Goal: Transaction & Acquisition: Purchase product/service

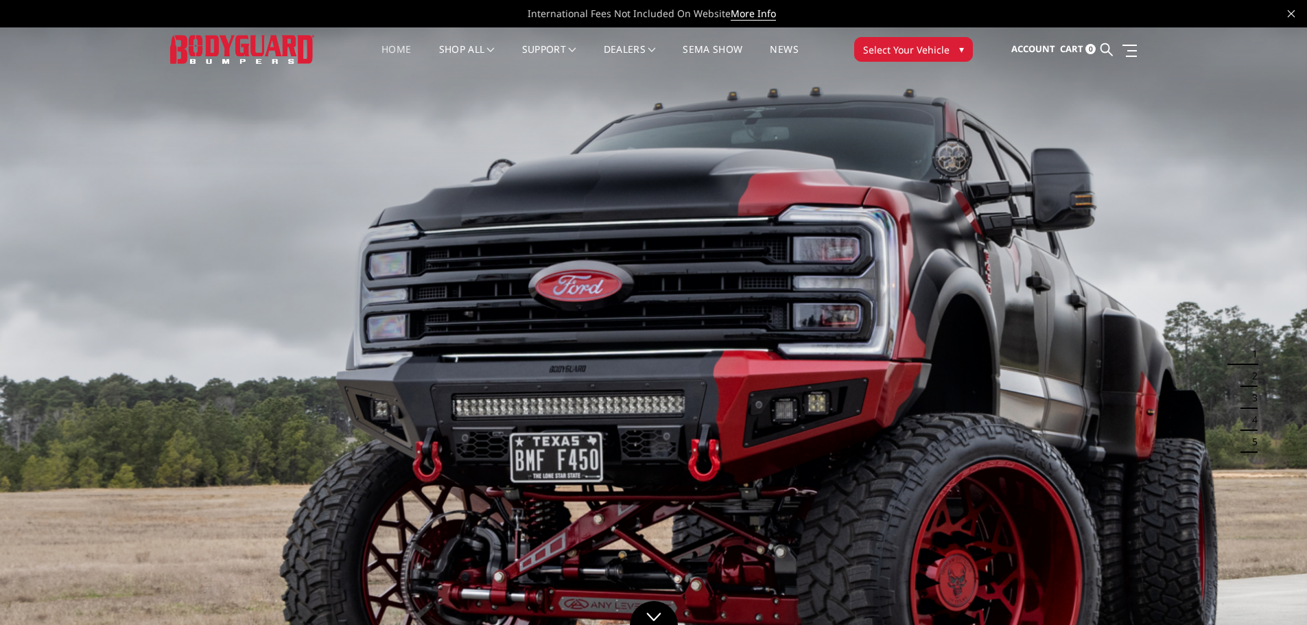
click at [961, 46] on span "▾" at bounding box center [961, 49] width 5 height 14
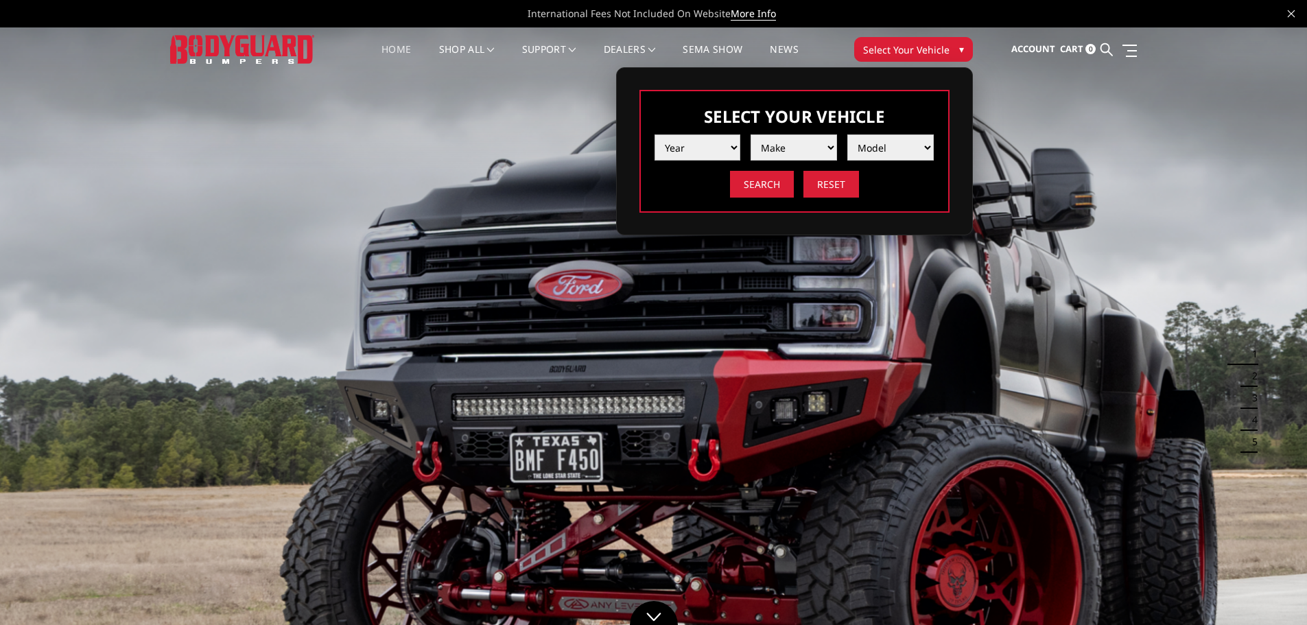
click at [689, 147] on select "Year 2025 2024 2023 2022 2021 2020 2019 2018 2017 2016 2015 2014 2013 2012 2011…" at bounding box center [698, 148] width 86 height 26
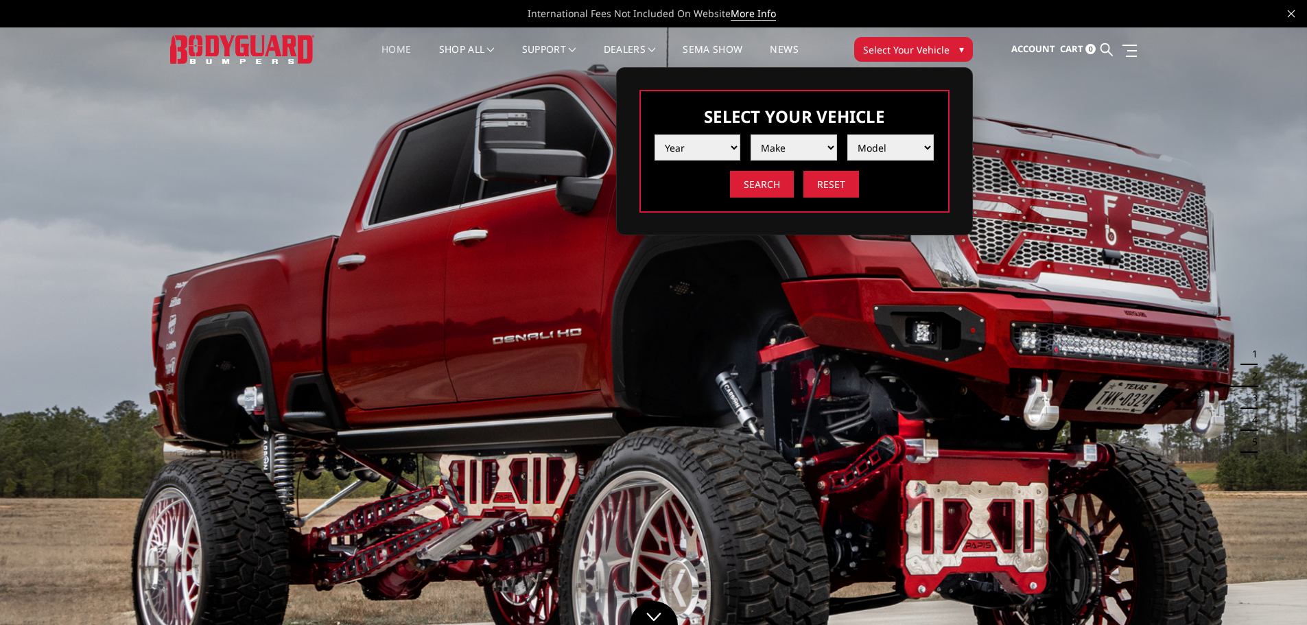
select select "yr_2025"
click at [655, 135] on select "Year 2025 2024 2023 2022 2021 2020 2019 2018 2017 2016 2015 2014 2013 2012 2011…" at bounding box center [698, 148] width 86 height 26
click at [801, 152] on select "Make Chevrolet Ford GMC Ram Toyota" at bounding box center [794, 148] width 86 height 26
select select "mk_gmc"
click at [751, 135] on select "Make Chevrolet Ford GMC Ram Toyota" at bounding box center [794, 148] width 86 height 26
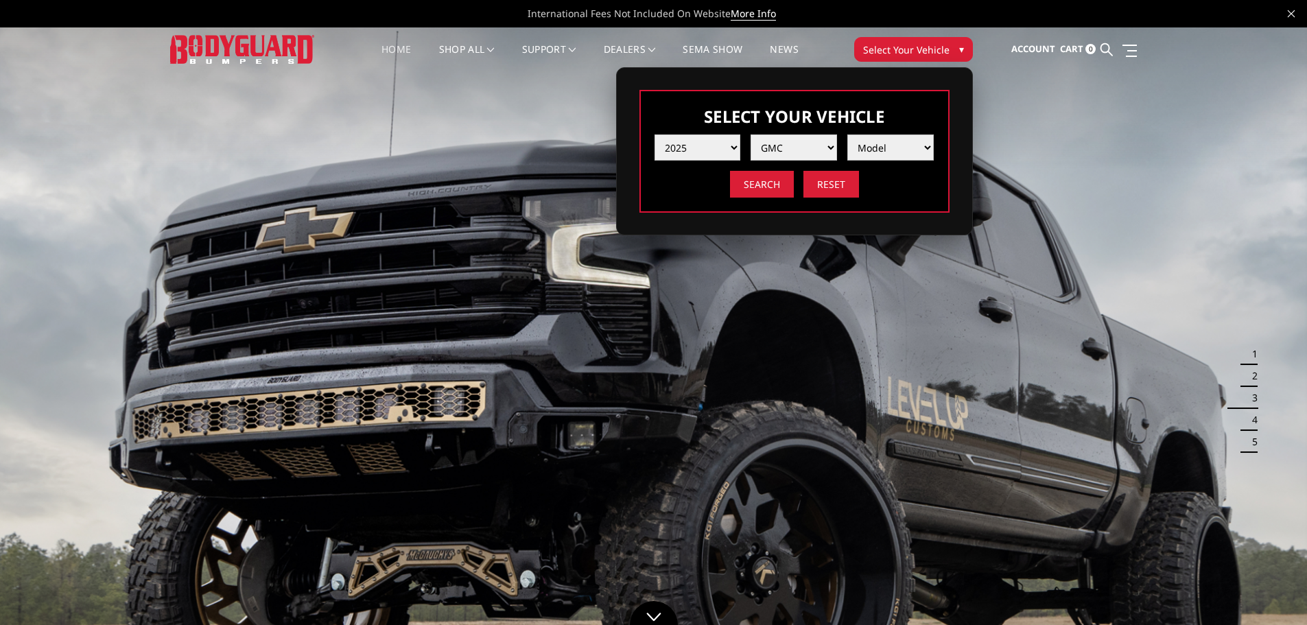
click at [893, 139] on select "Model Sierra 1500 Sierra 2500 / 3500" at bounding box center [891, 148] width 86 height 26
select select "md_sierra-2500-3500"
click at [848, 135] on select "Model Sierra 1500 Sierra 2500 / 3500" at bounding box center [891, 148] width 86 height 26
click at [764, 186] on input "Search" at bounding box center [762, 184] width 64 height 27
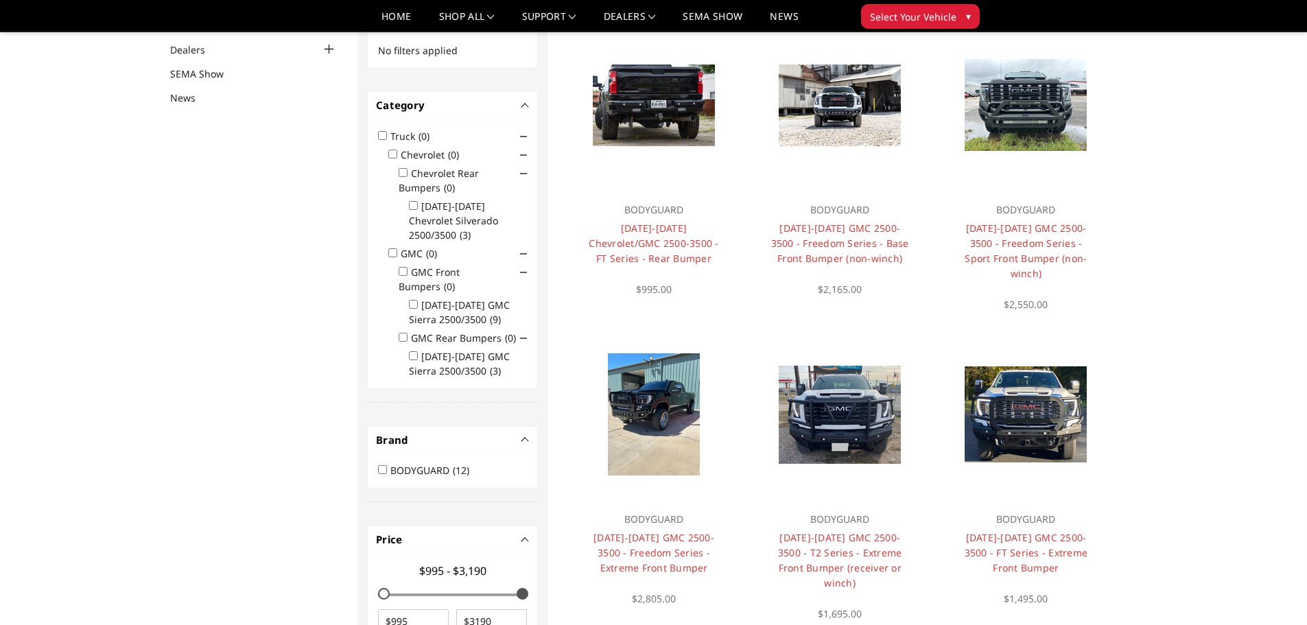
scroll to position [206, 0]
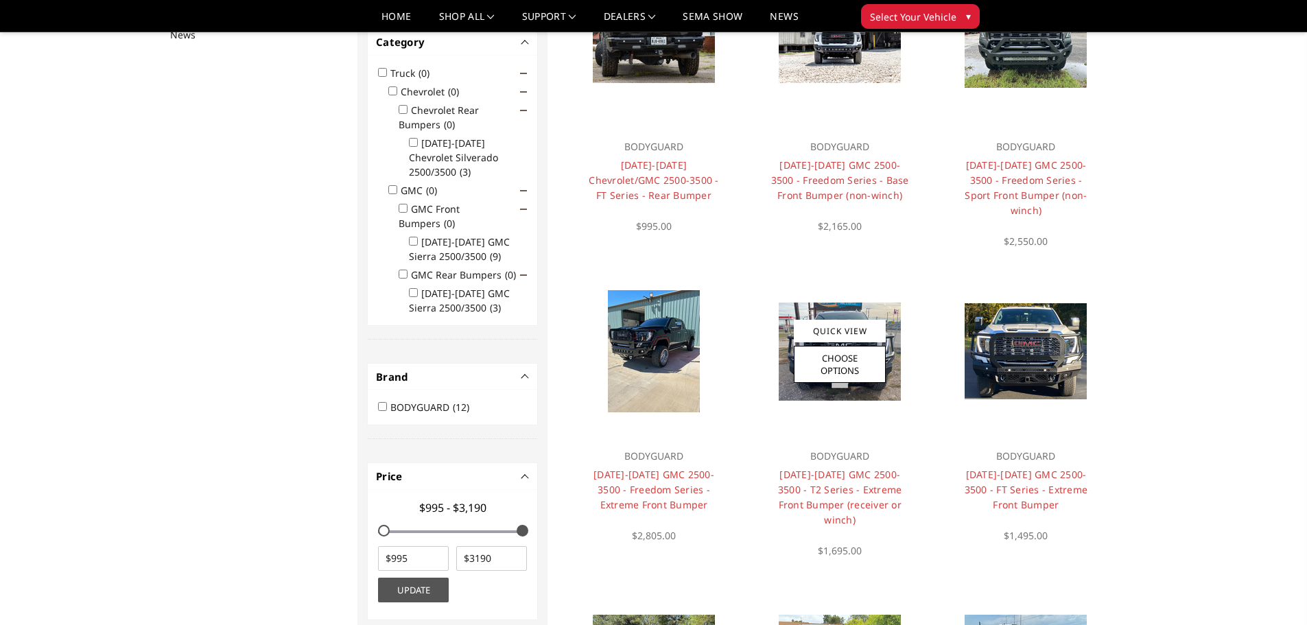
click at [822, 303] on img at bounding box center [840, 352] width 122 height 98
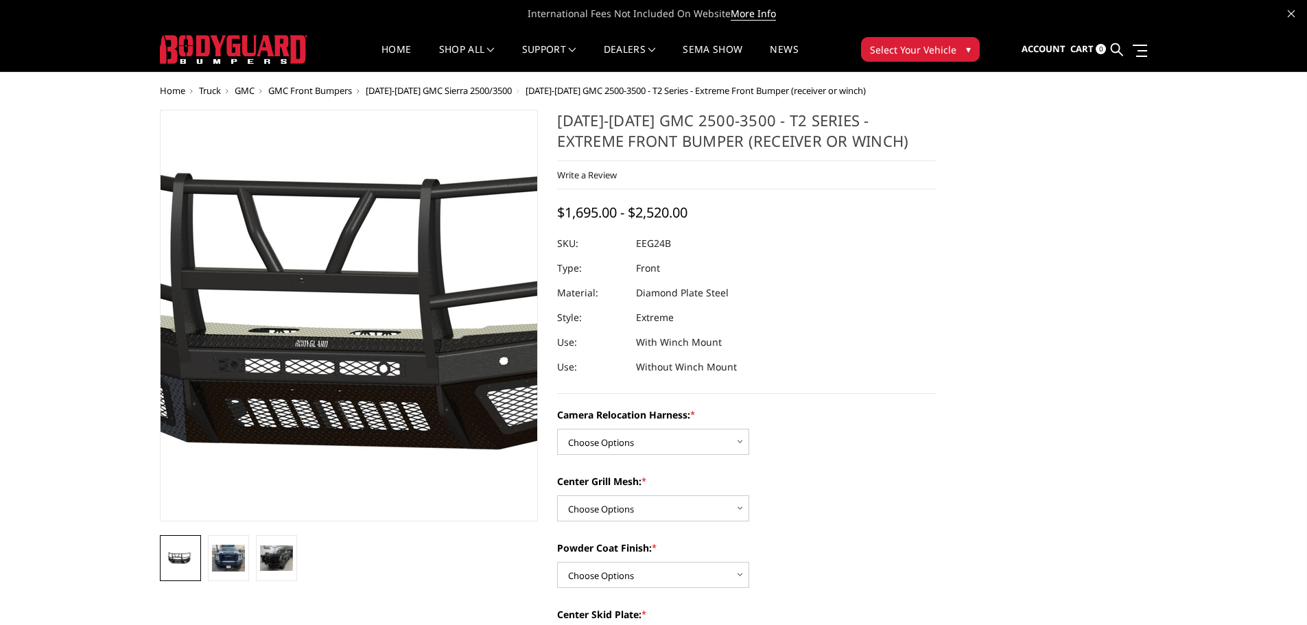
click at [312, 298] on img at bounding box center [399, 315] width 878 height 411
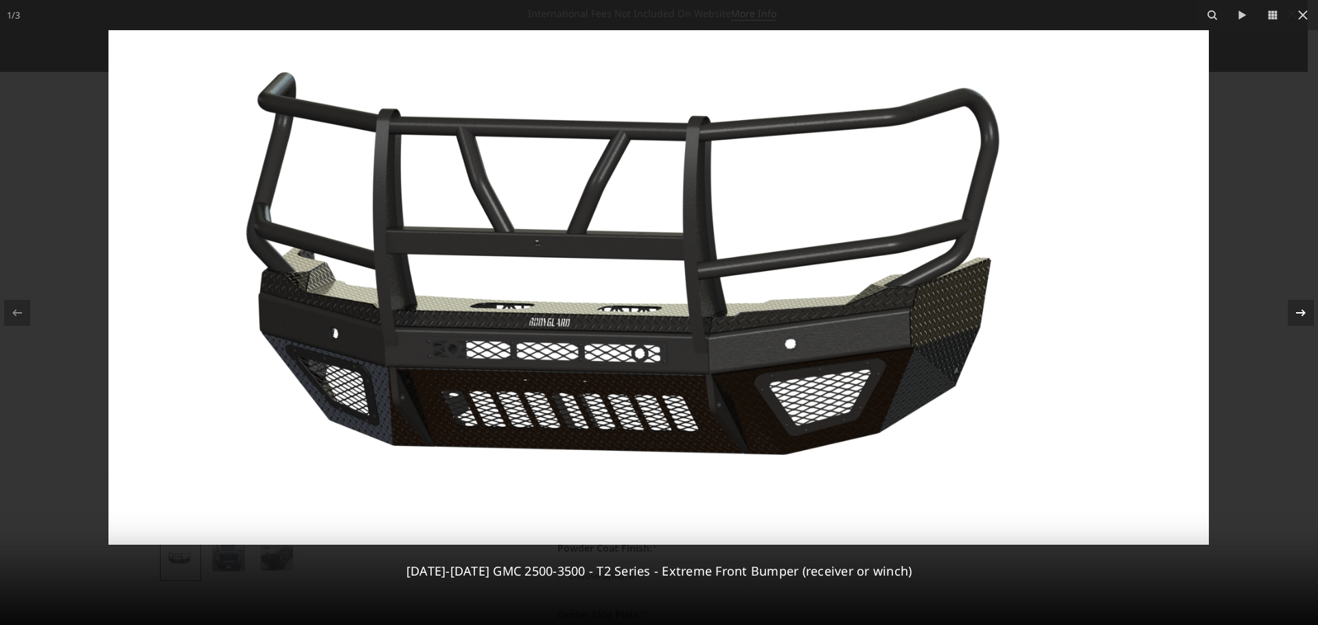
click at [1302, 310] on icon at bounding box center [1301, 312] width 10 height 7
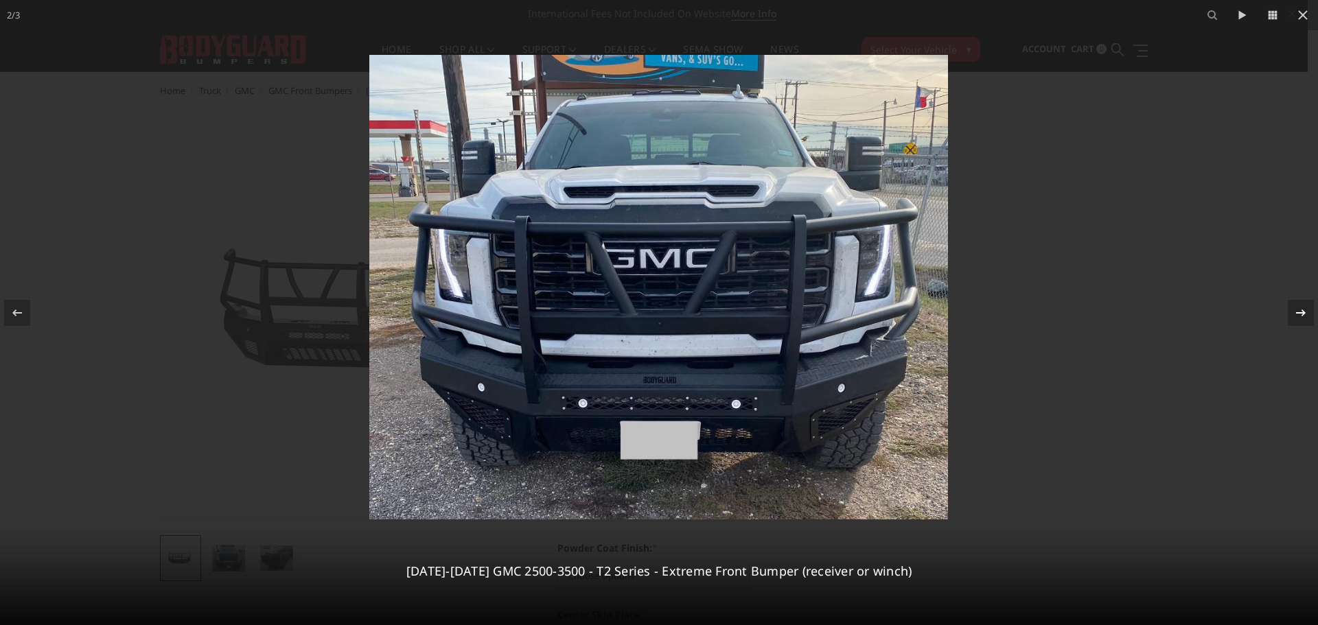
click at [1302, 310] on icon at bounding box center [1301, 312] width 10 height 7
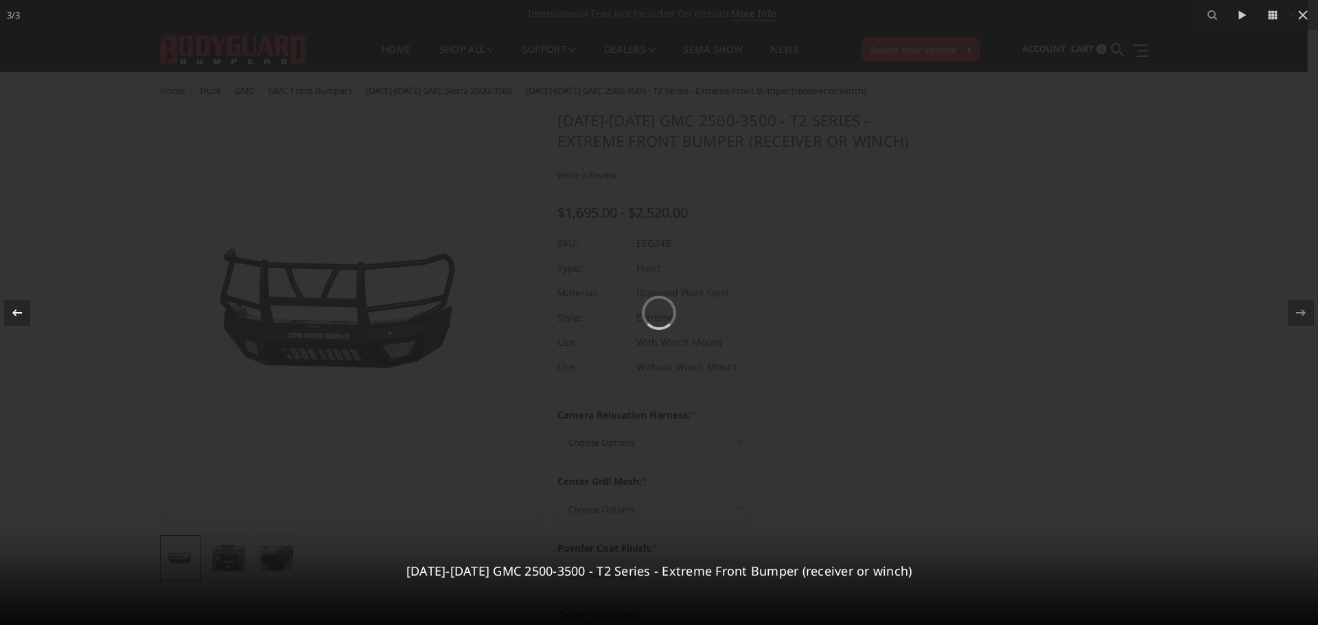
click at [17, 310] on icon at bounding box center [17, 313] width 16 height 16
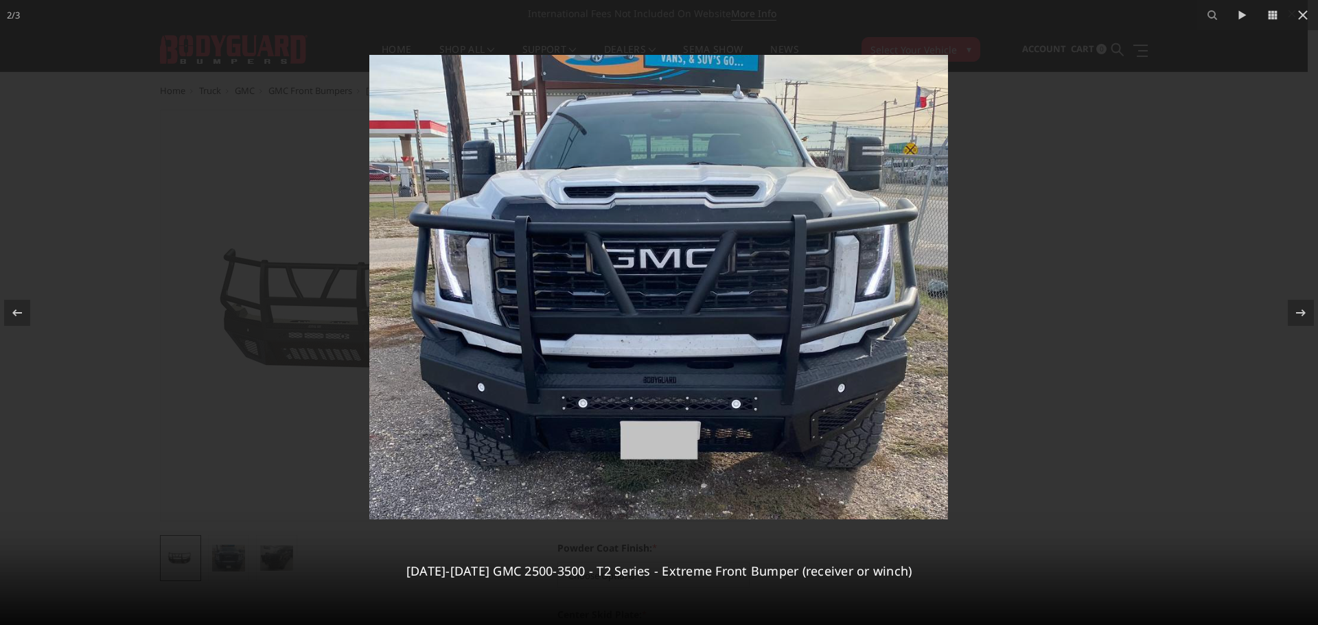
click at [1036, 204] on div at bounding box center [659, 312] width 1318 height 625
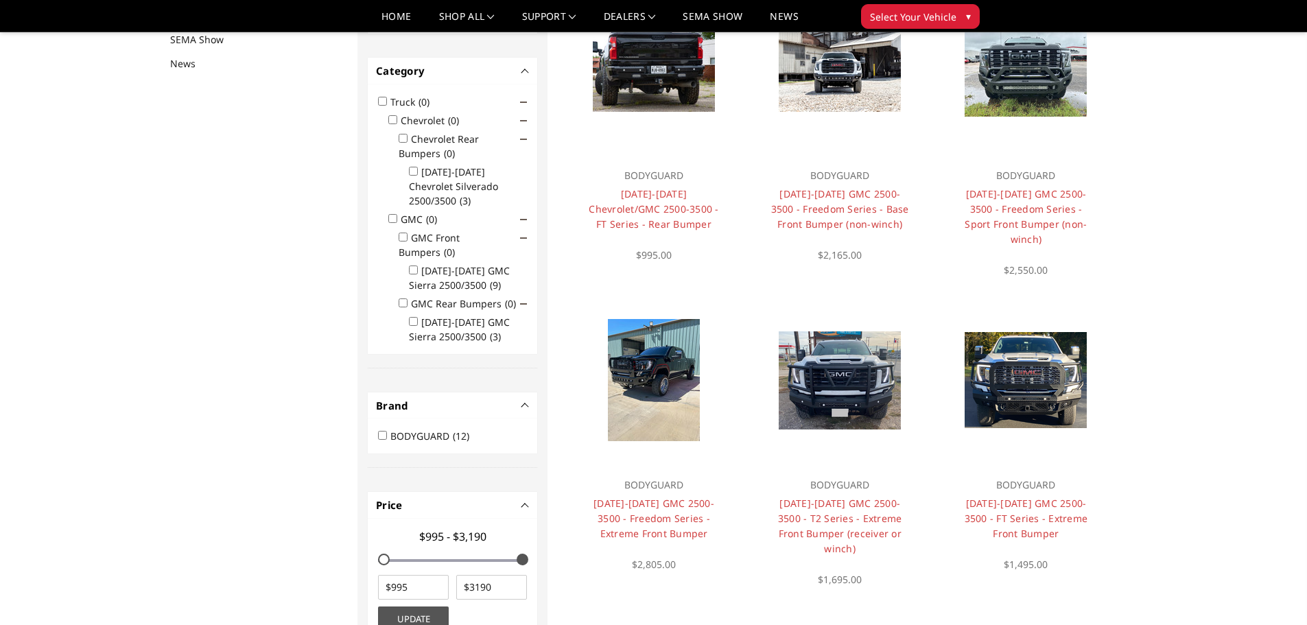
scroll to position [178, 0]
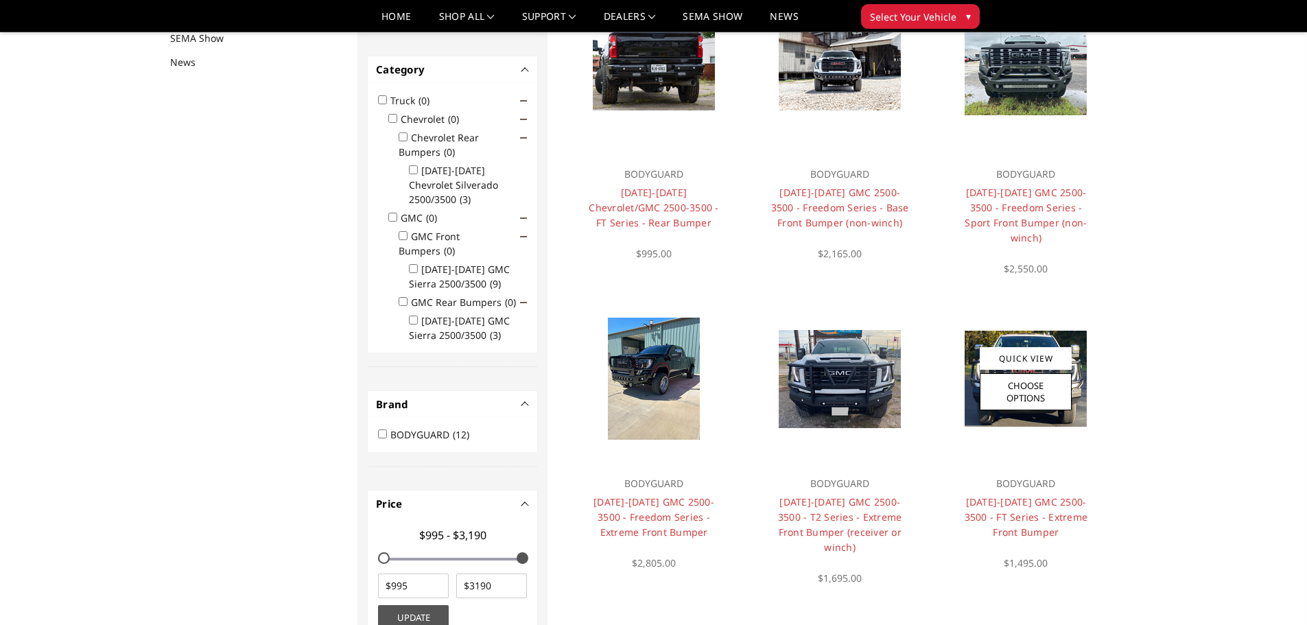
click at [1081, 364] on img at bounding box center [1026, 379] width 122 height 96
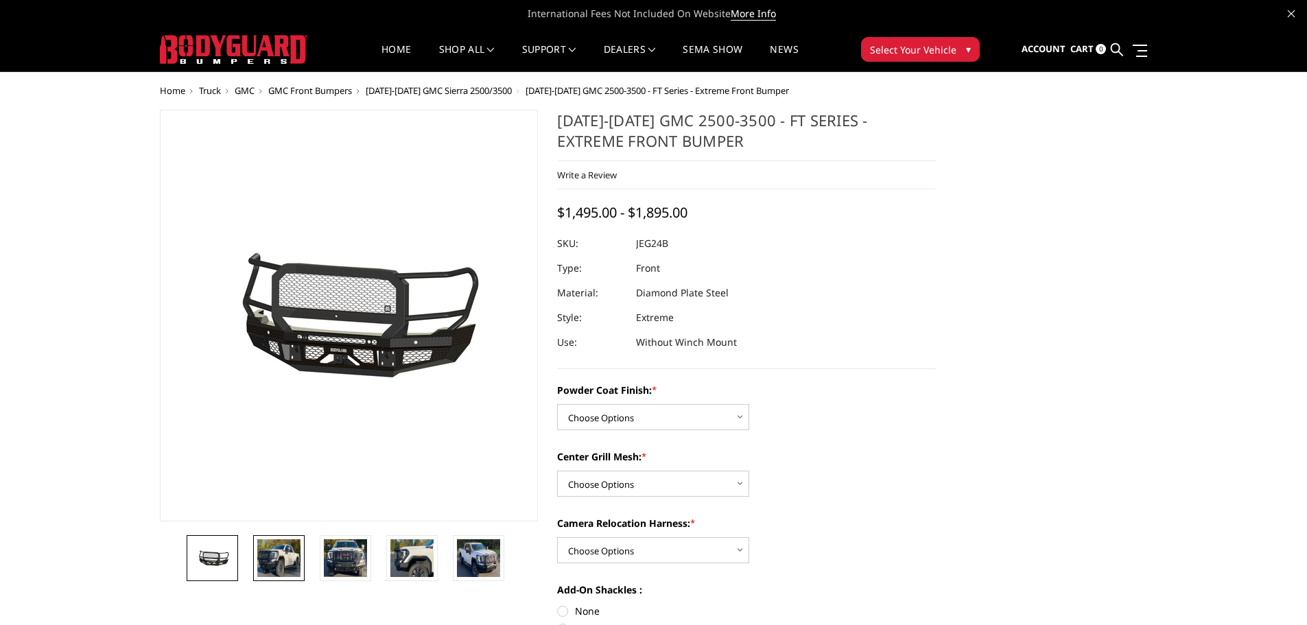
click at [279, 570] on img at bounding box center [278, 558] width 43 height 38
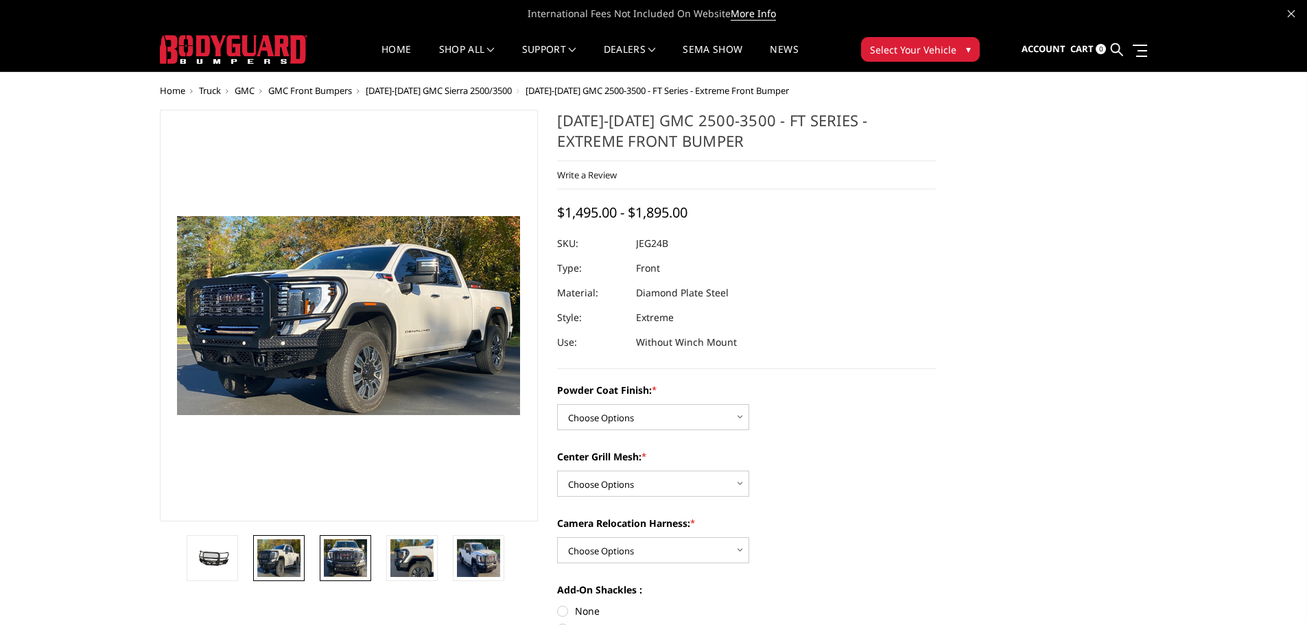
click at [334, 555] on img at bounding box center [345, 558] width 43 height 38
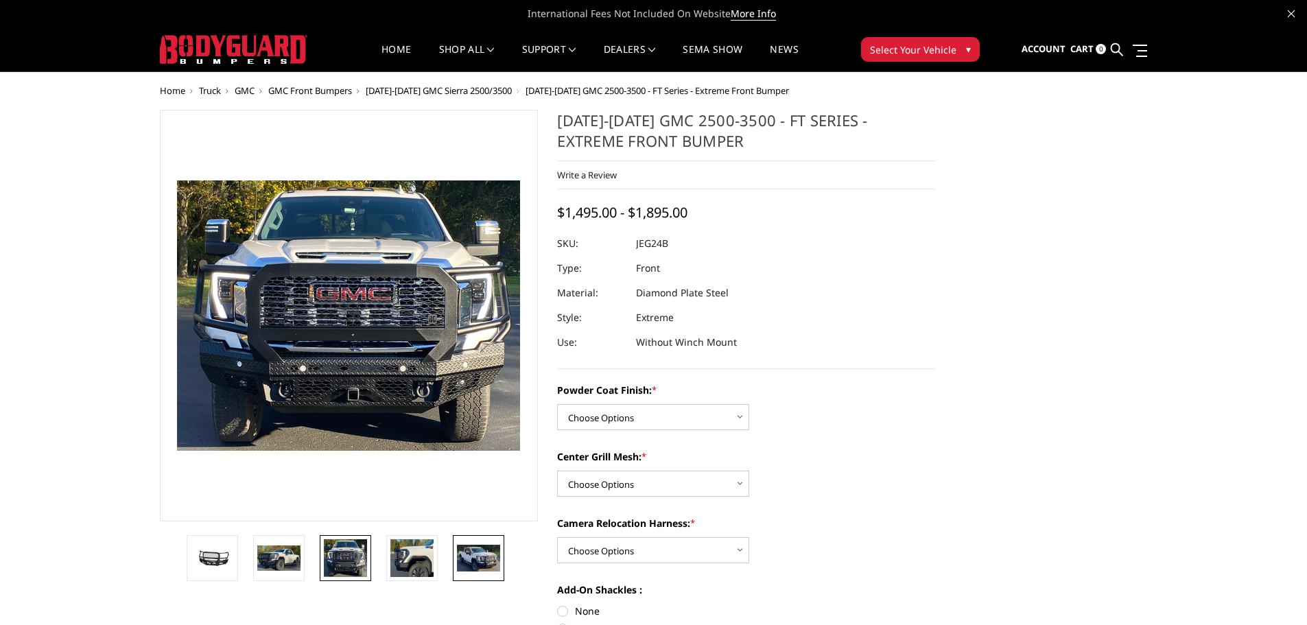
click at [477, 554] on img at bounding box center [478, 558] width 43 height 26
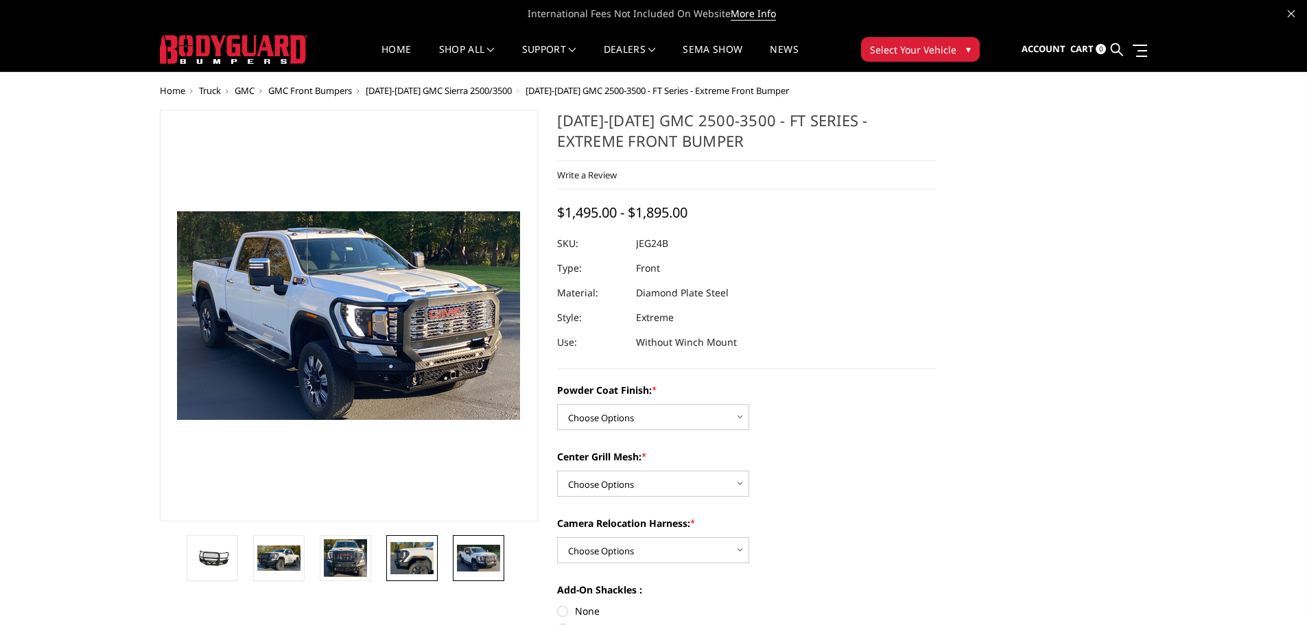
click at [421, 550] on img at bounding box center [411, 558] width 43 height 32
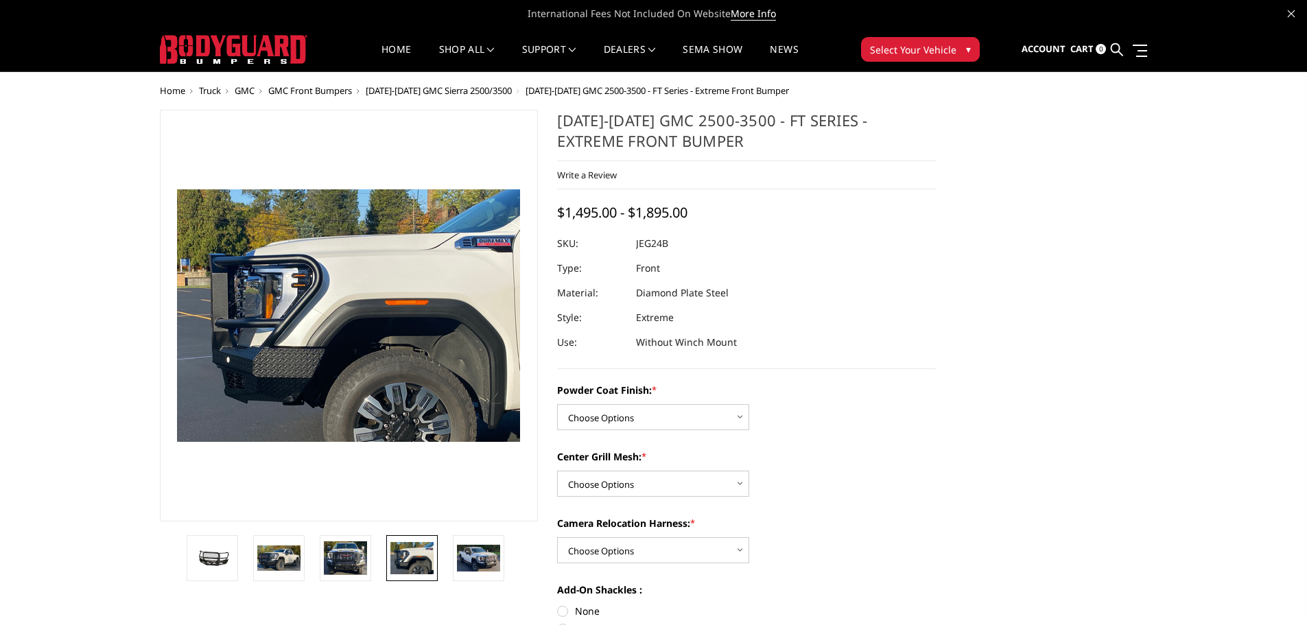
click at [374, 310] on img at bounding box center [348, 315] width 343 height 253
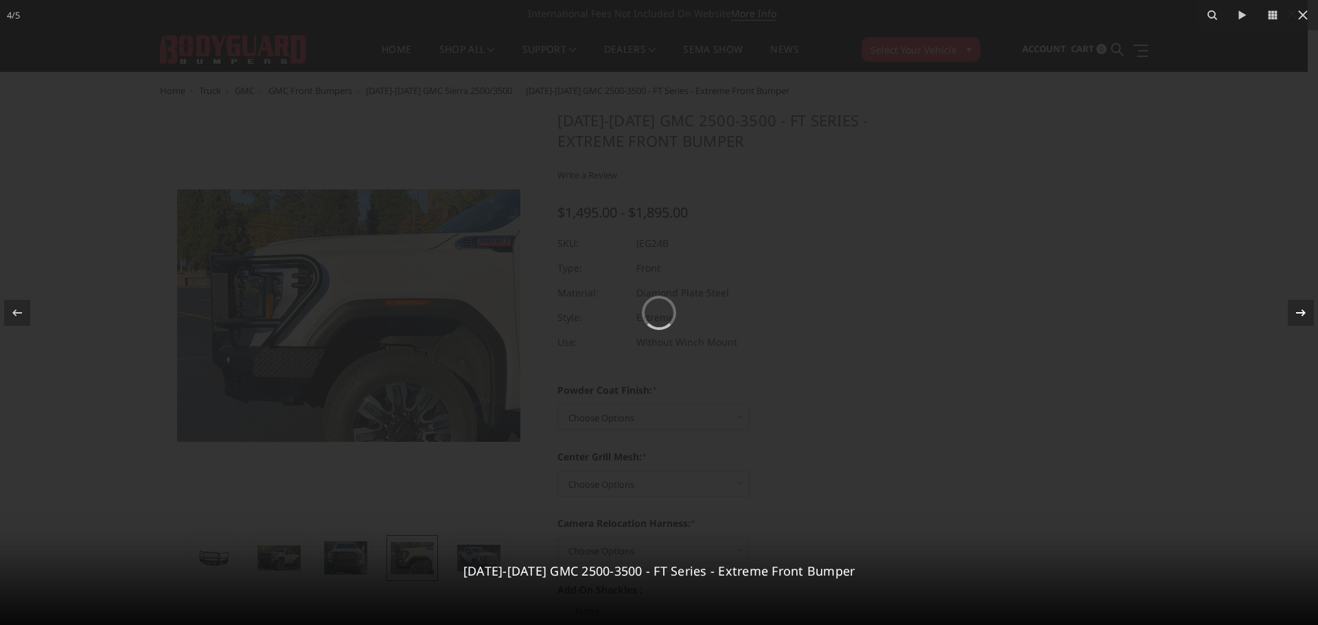
click at [1294, 313] on icon at bounding box center [1300, 313] width 16 height 16
click at [1294, 313] on div "5 / 5 2024-2026 GMC 2500-3500 - FT Series - Extreme Front Bumper" at bounding box center [659, 312] width 1318 height 625
click at [1296, 17] on icon at bounding box center [1302, 15] width 16 height 16
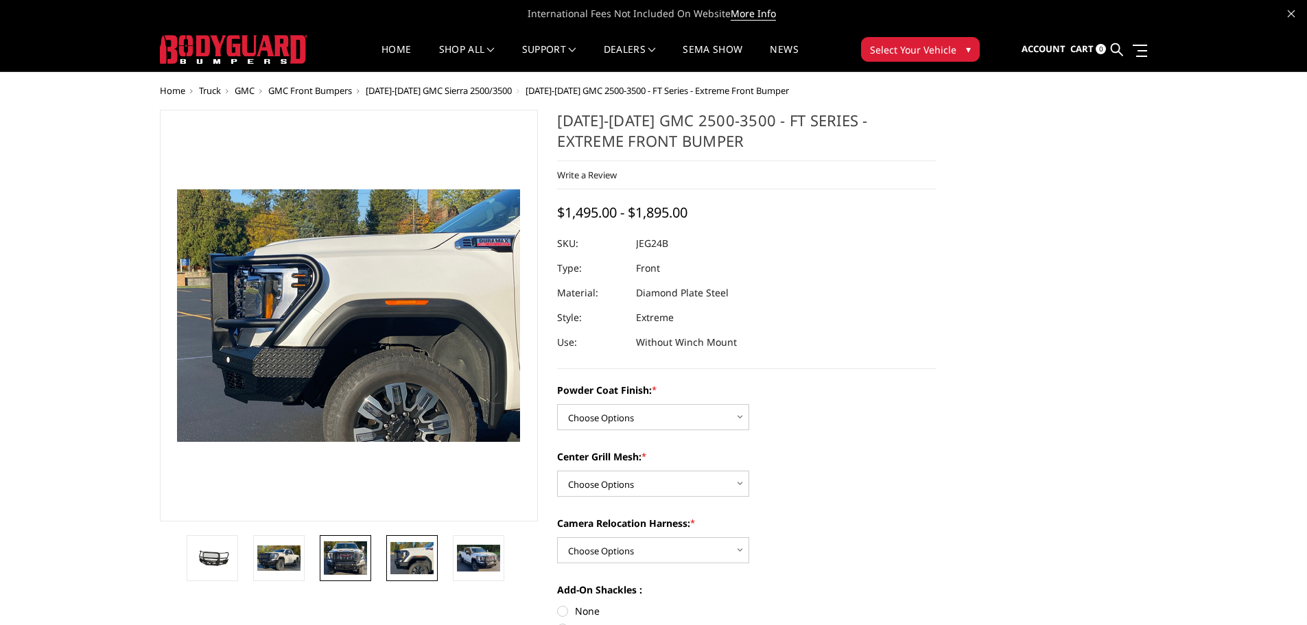
click at [365, 558] on img at bounding box center [345, 558] width 43 height 34
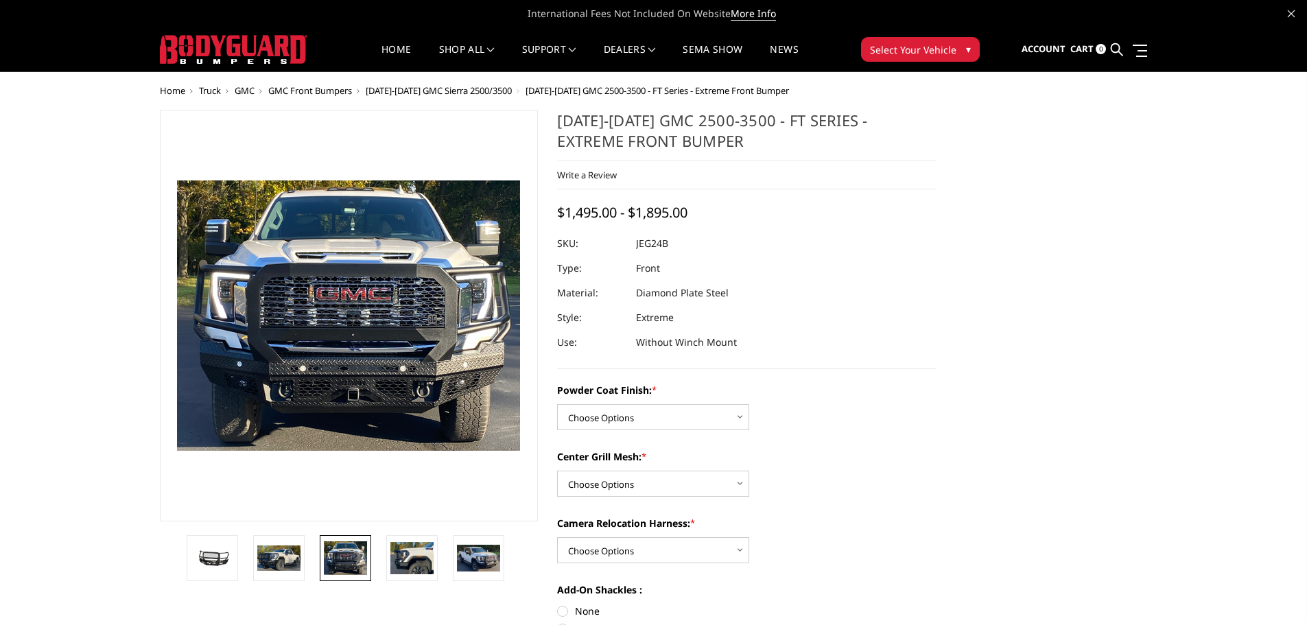
click at [349, 565] on img at bounding box center [345, 558] width 43 height 34
click at [353, 261] on img at bounding box center [348, 315] width 343 height 270
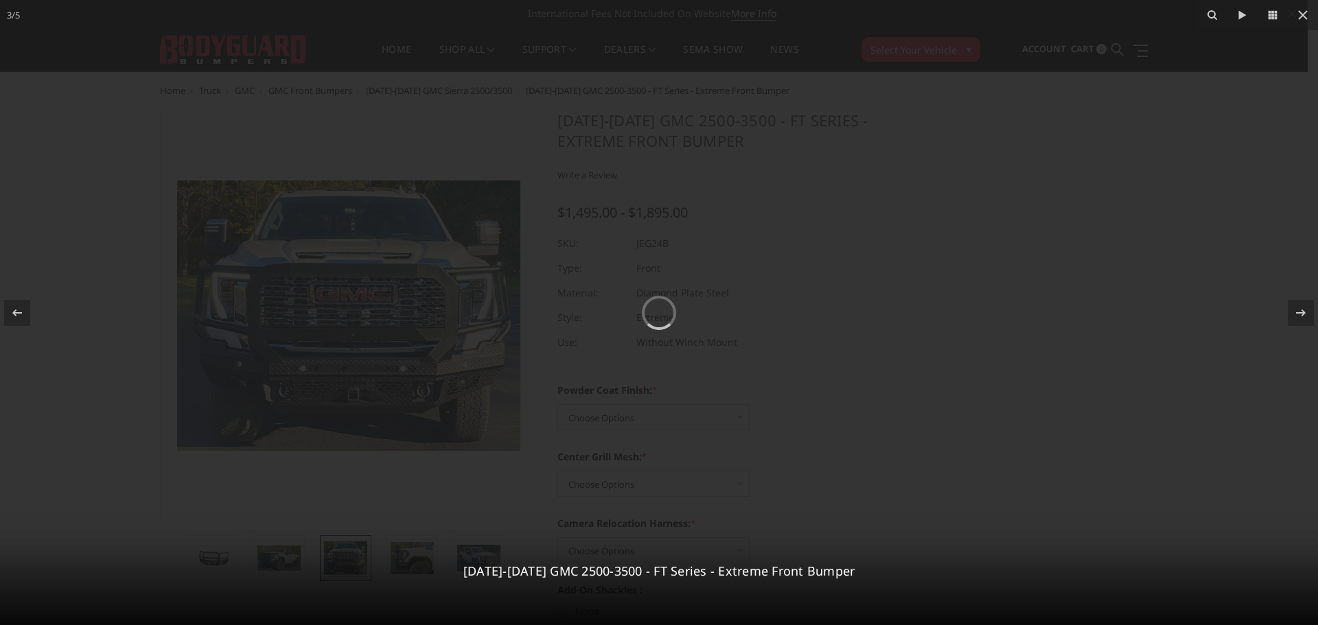
click at [1009, 225] on div at bounding box center [659, 312] width 1318 height 625
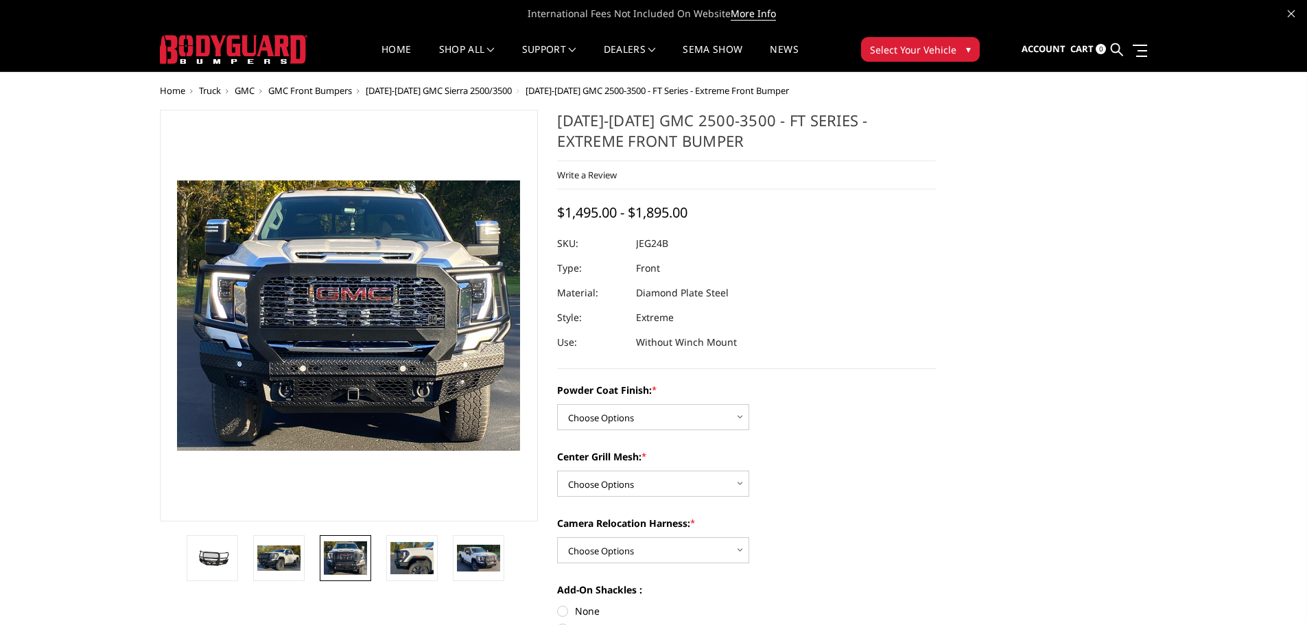
click at [378, 283] on img at bounding box center [348, 315] width 343 height 270
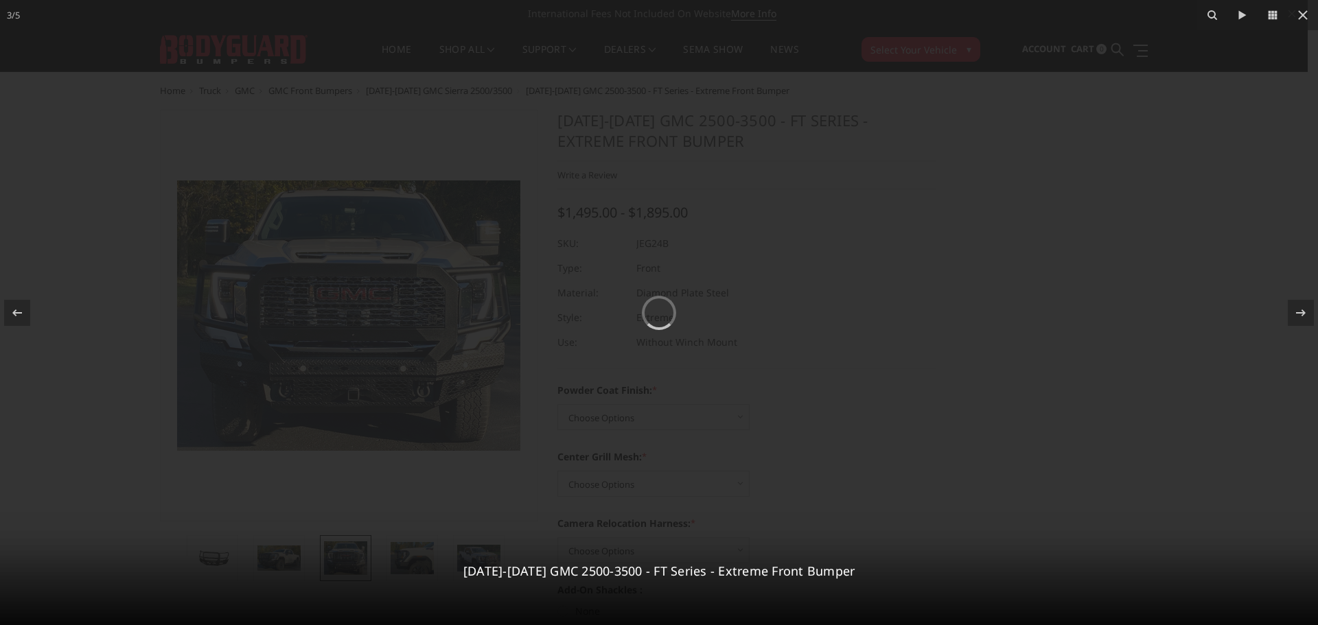
click at [990, 283] on div at bounding box center [659, 312] width 1318 height 625
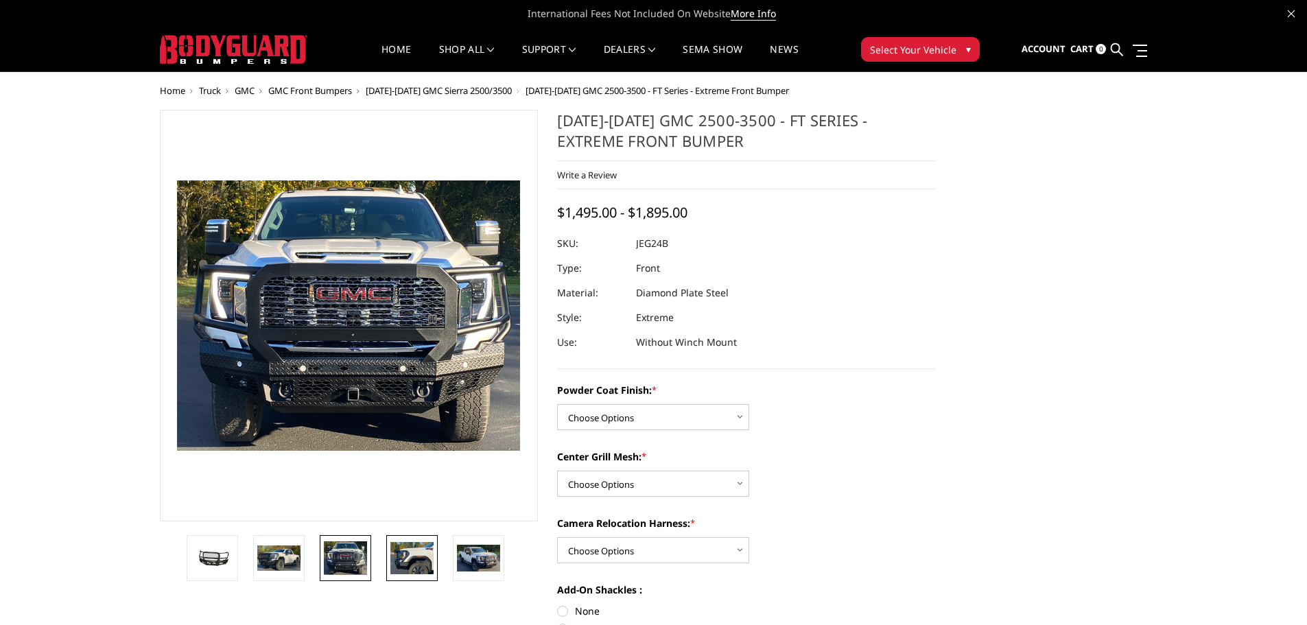
click at [422, 568] on img at bounding box center [411, 558] width 43 height 32
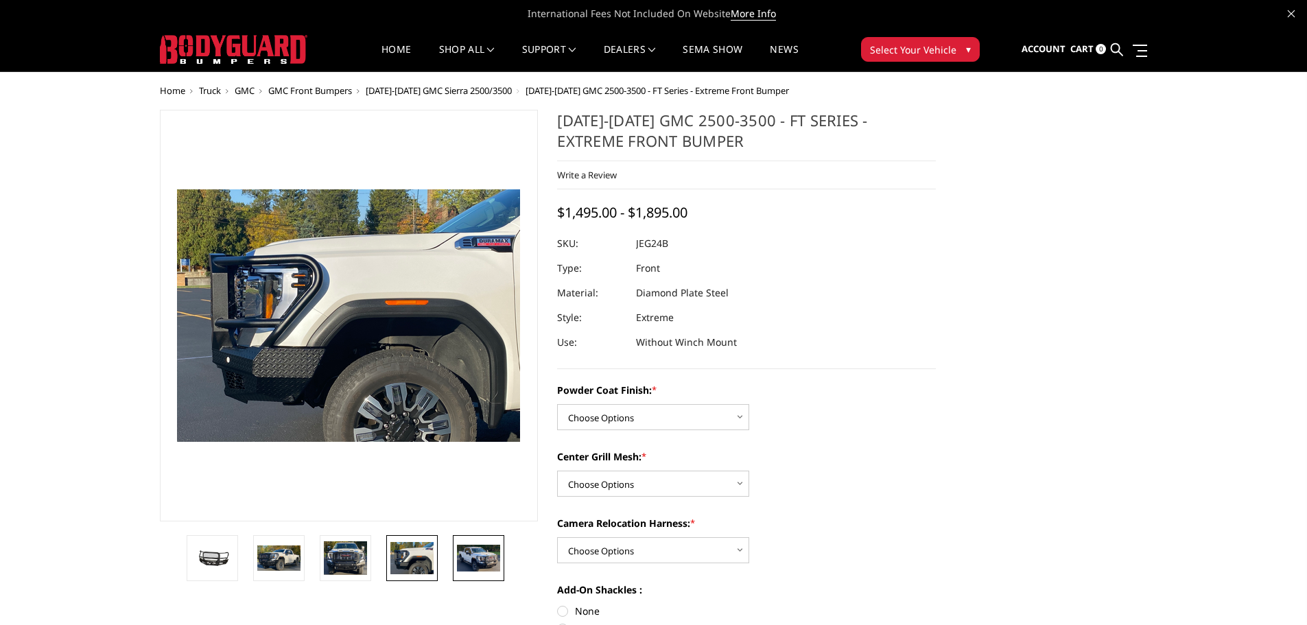
click at [483, 569] on img at bounding box center [478, 558] width 43 height 26
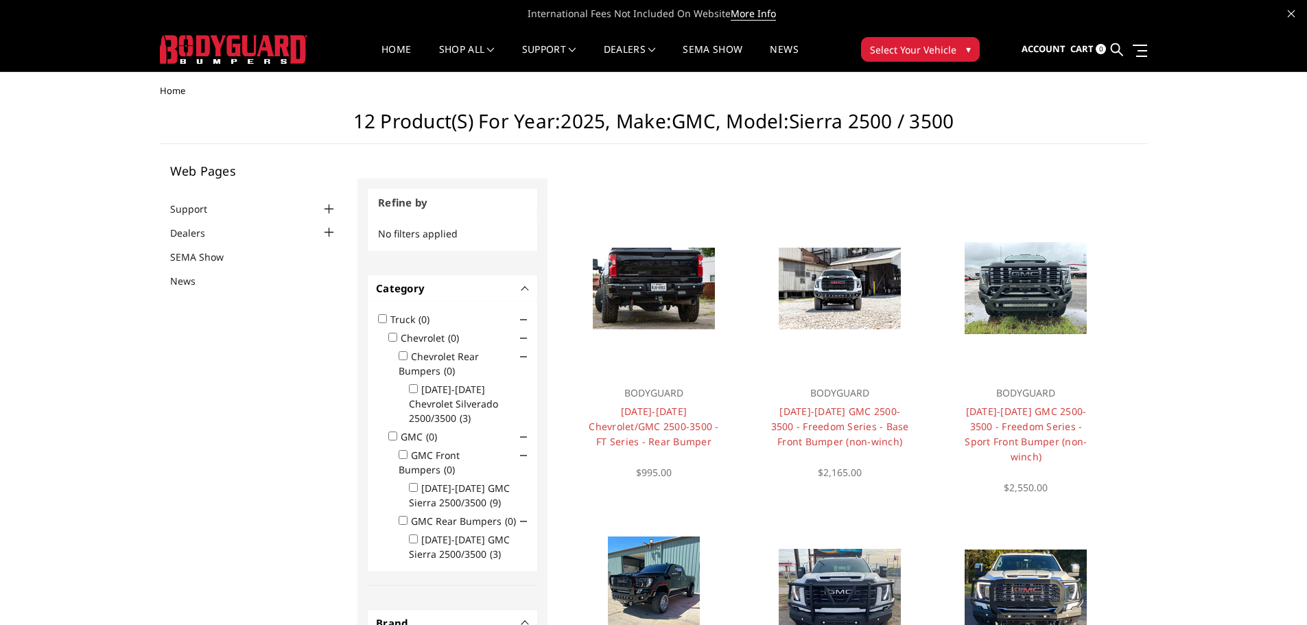
click at [1070, 46] on ul "Account Sign in Register Cart 0 Search Search" at bounding box center [1085, 49] width 126 height 43
click at [1047, 48] on span "Account" at bounding box center [1044, 49] width 44 height 12
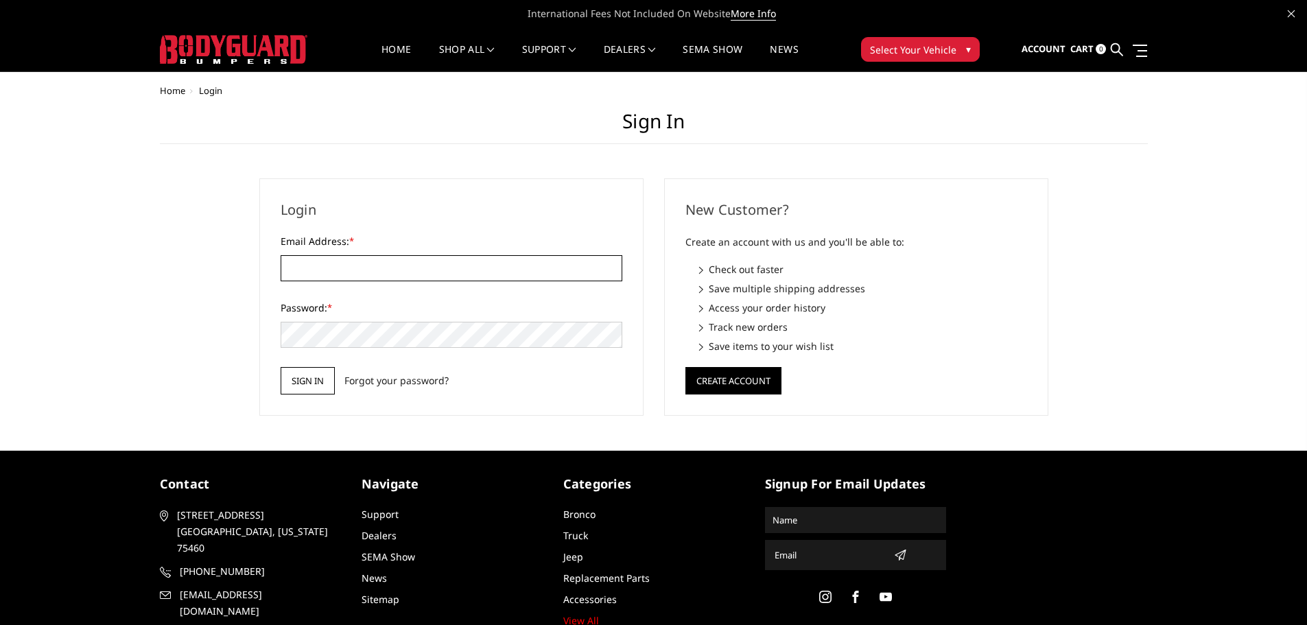
type input "[EMAIL_ADDRESS][DOMAIN_NAME]"
click at [290, 380] on input "Sign in" at bounding box center [308, 380] width 54 height 27
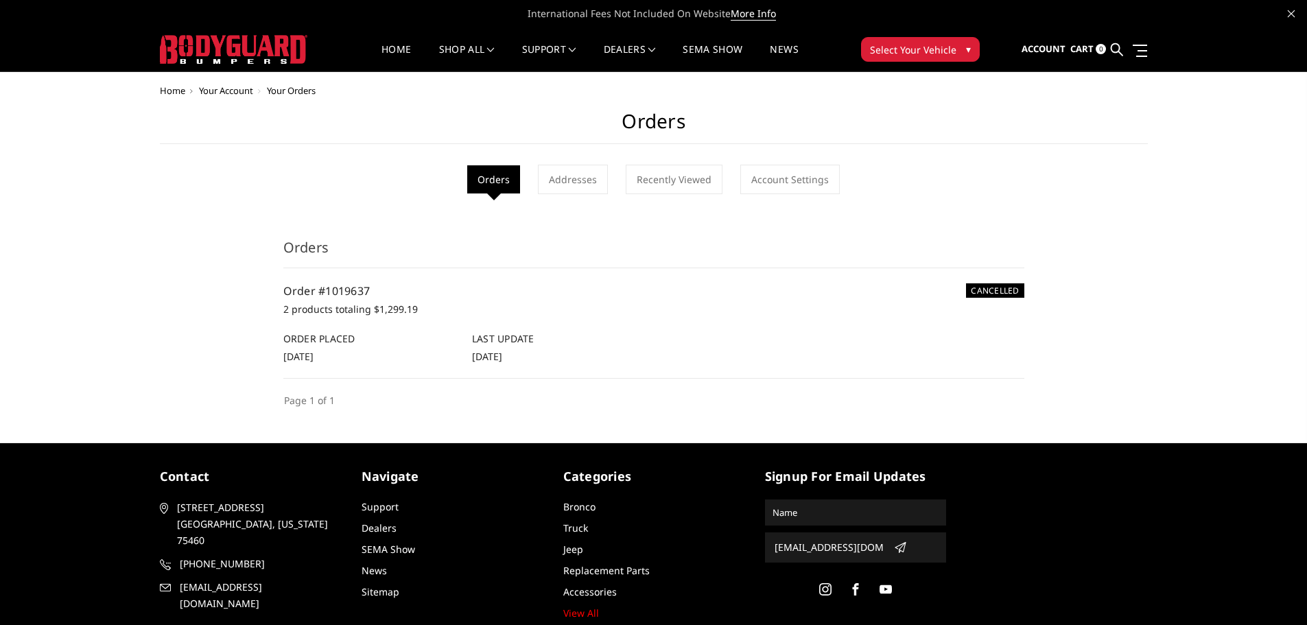
click at [233, 45] on img at bounding box center [234, 49] width 148 height 29
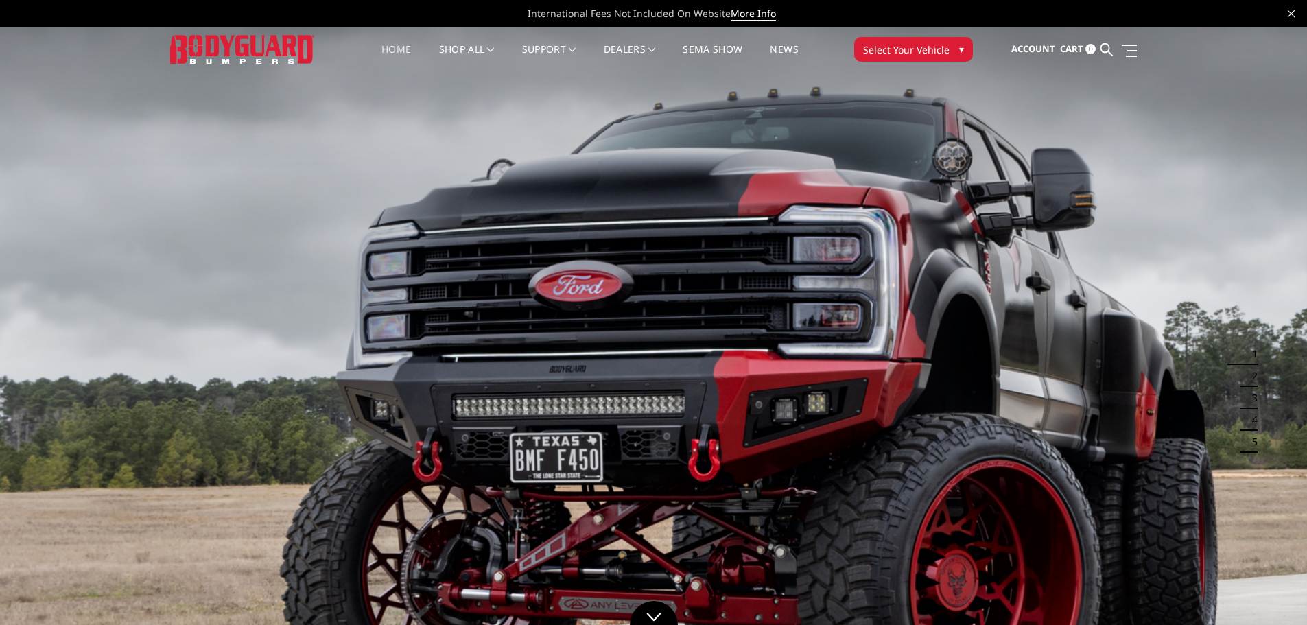
click at [915, 46] on span "Select Your Vehicle" at bounding box center [906, 50] width 86 height 14
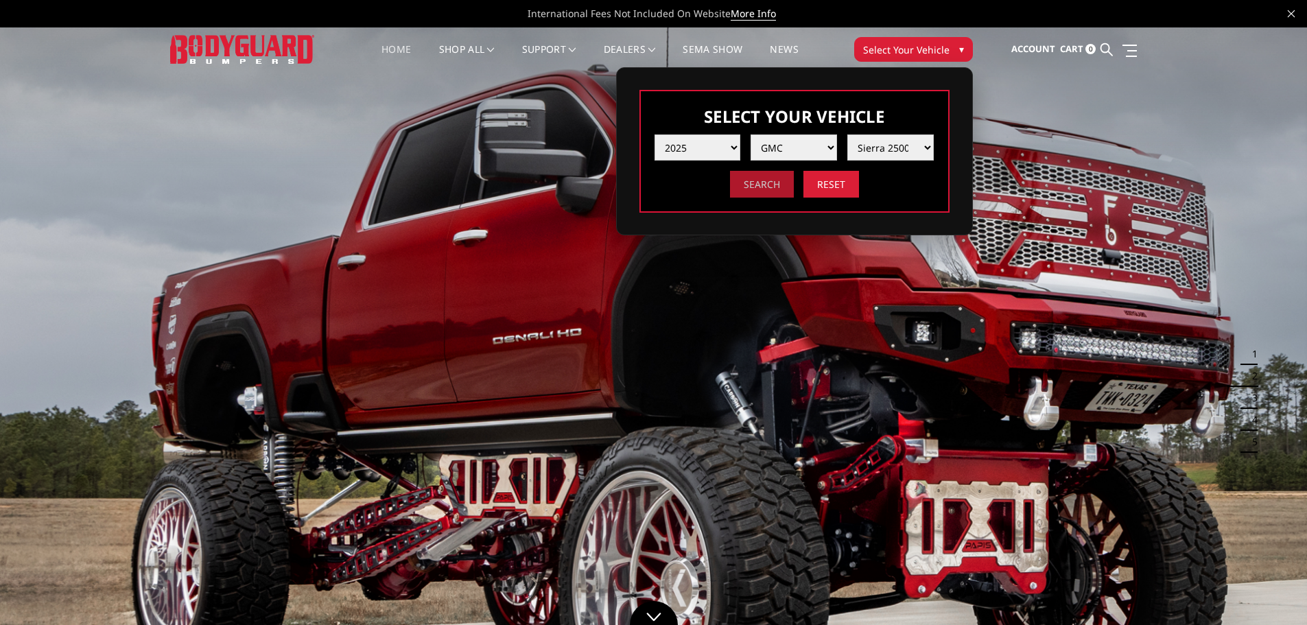
click at [774, 189] on input "Search" at bounding box center [762, 184] width 64 height 27
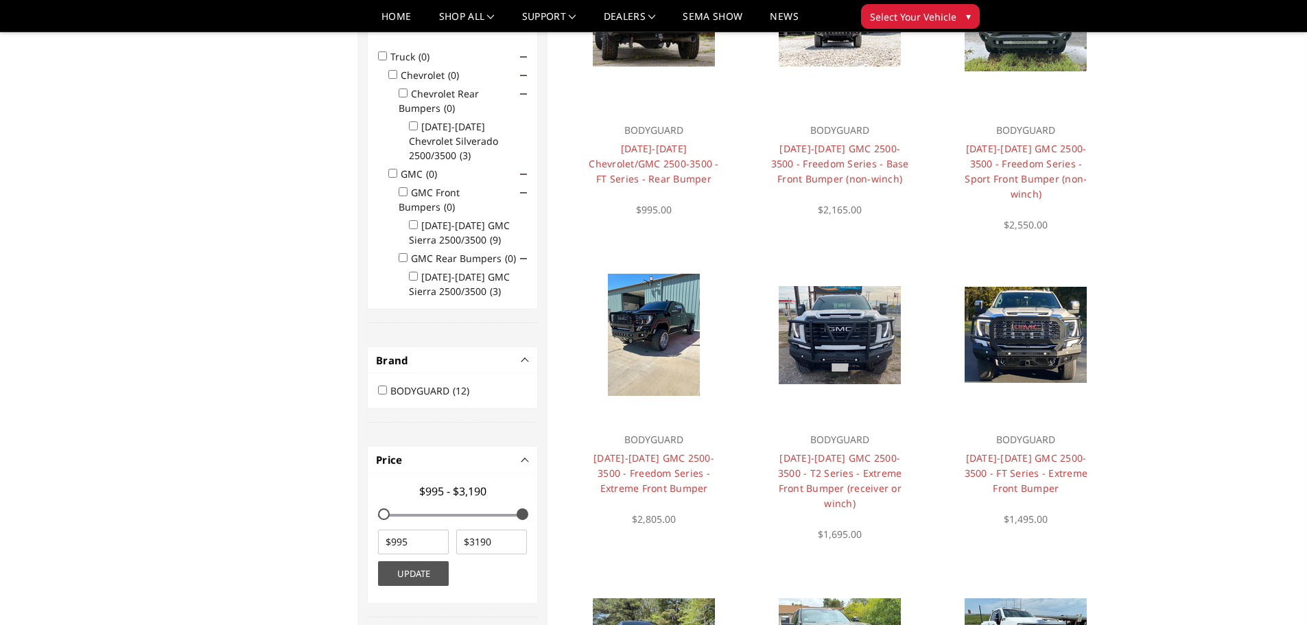
scroll to position [247, 0]
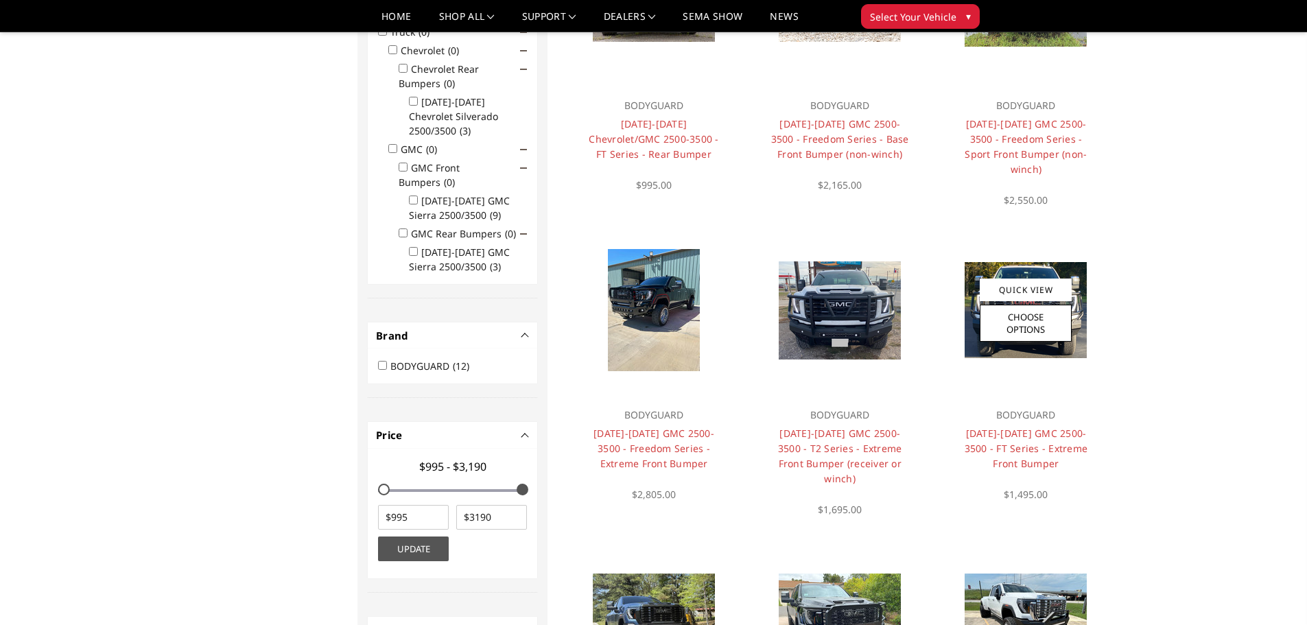
click at [1027, 262] on img at bounding box center [1026, 310] width 122 height 96
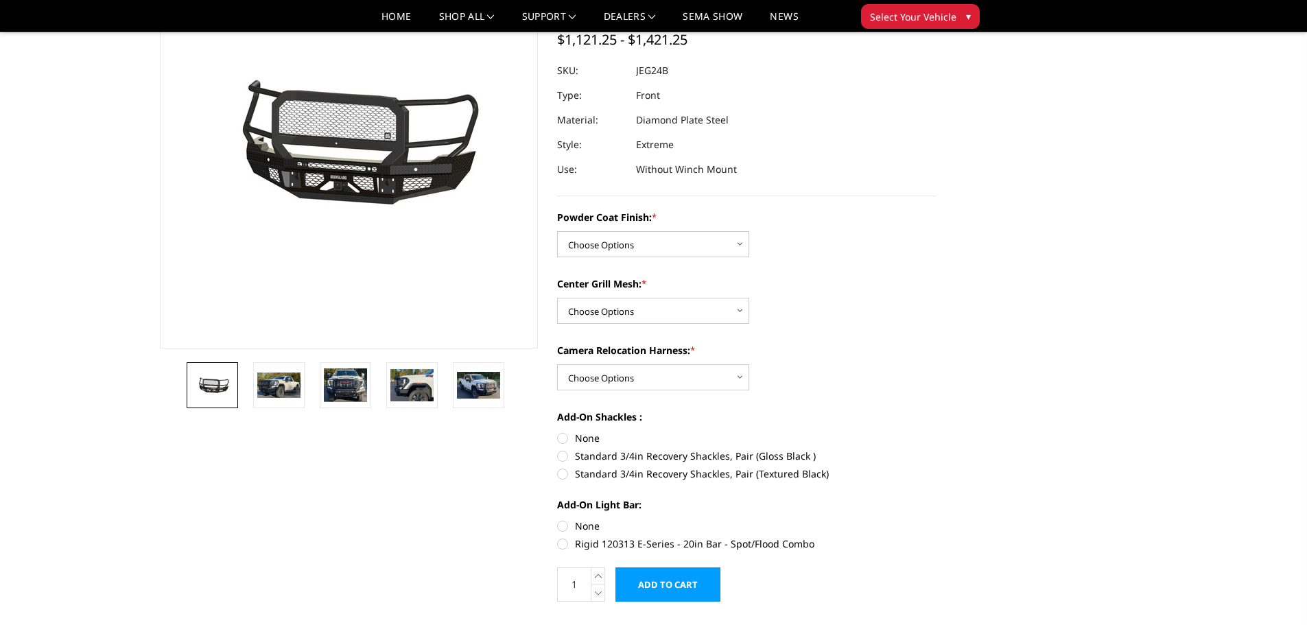
scroll to position [137, 0]
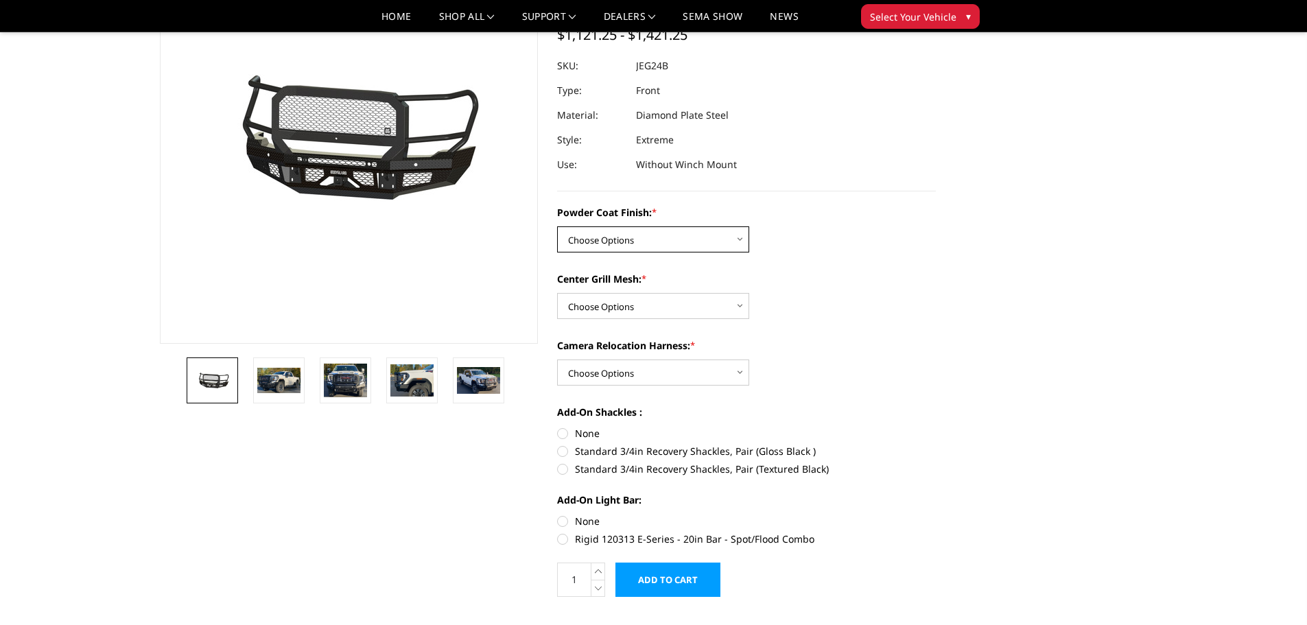
click at [673, 244] on select "Choose Options Bare Metal Gloss Black Powder Coat Textured Black Powder Coat" at bounding box center [653, 239] width 192 height 26
select select "3286"
click at [557, 226] on select "Choose Options Bare Metal Gloss Black Powder Coat Textured Black Powder Coat" at bounding box center [653, 239] width 192 height 26
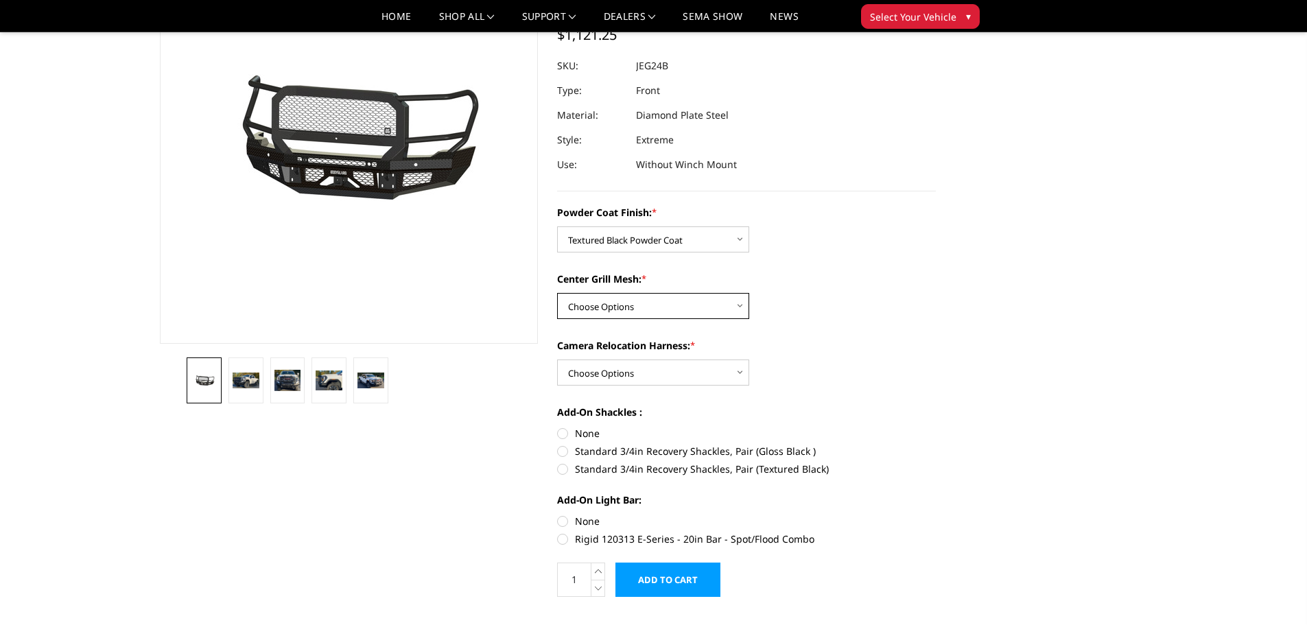
click at [663, 308] on select "Choose Options WITH Expanded Metal in Center Grill WITHOUT Expanded Metal in Ce…" at bounding box center [653, 306] width 192 height 26
select select "3287"
click at [557, 293] on select "Choose Options WITH Expanded Metal in Center Grill WITHOUT Expanded Metal in Ce…" at bounding box center [653, 306] width 192 height 26
click at [708, 369] on select "Choose Options WITH Camera Relocation Harness WITHOUT Camera Relocation Harness" at bounding box center [653, 373] width 192 height 26
select select "3289"
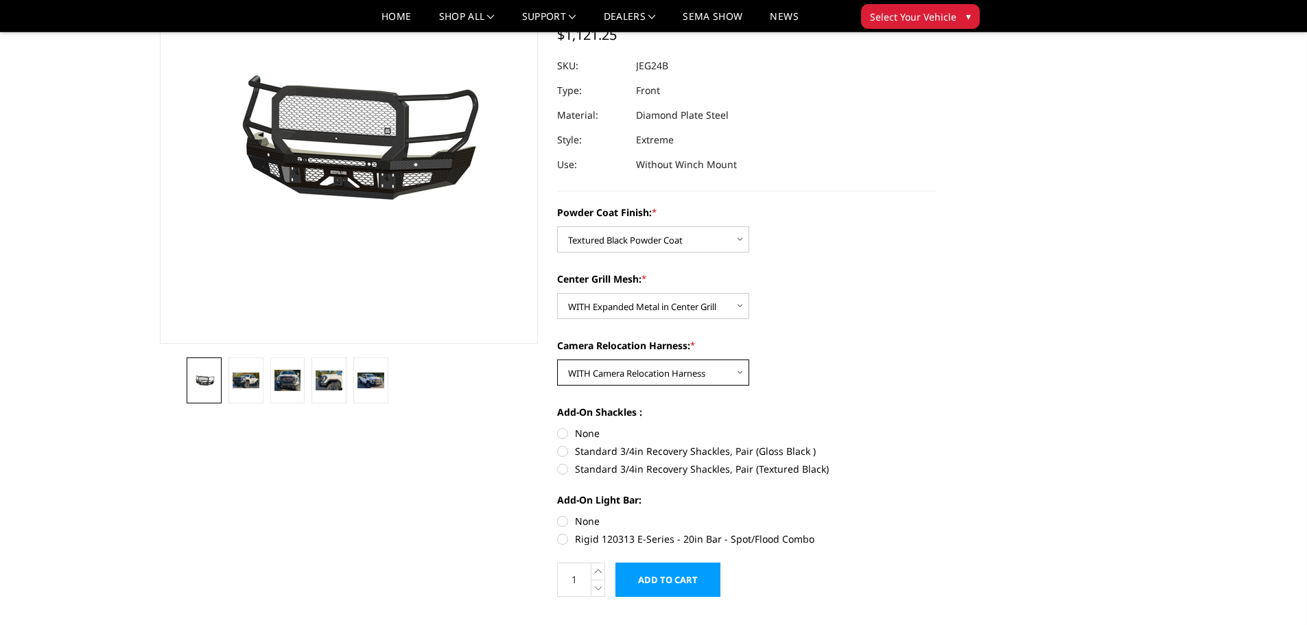
click at [557, 360] on select "Choose Options WITH Camera Relocation Harness WITHOUT Camera Relocation Harness" at bounding box center [653, 373] width 192 height 26
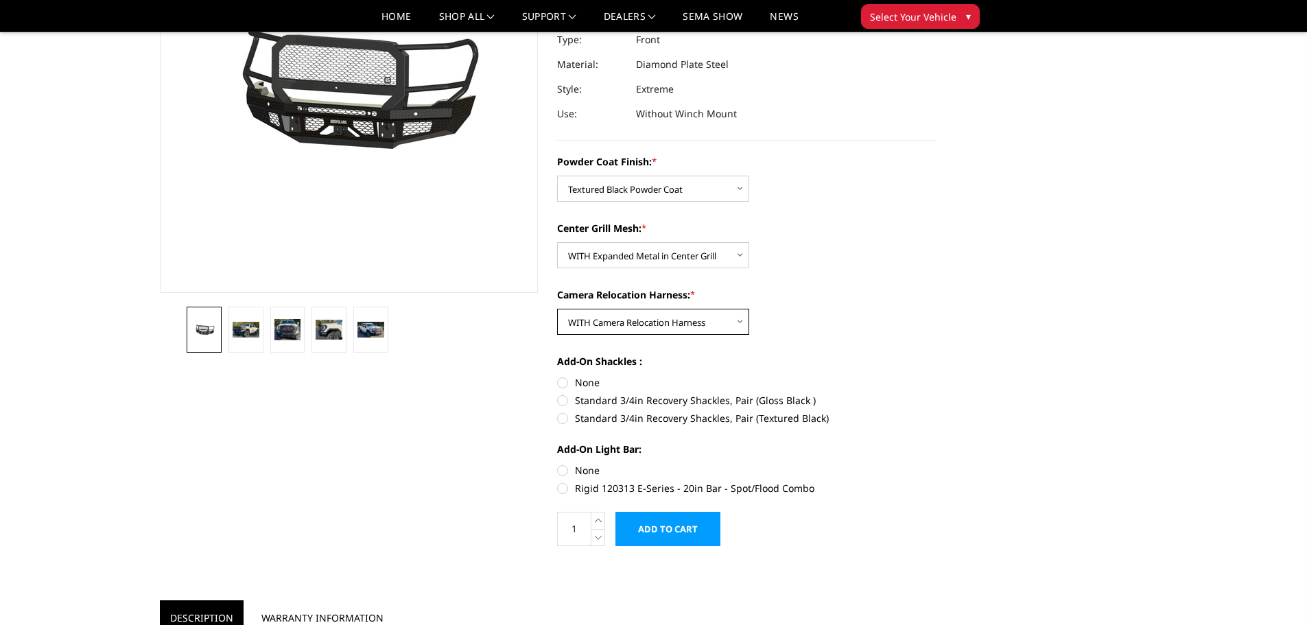
scroll to position [275, 0]
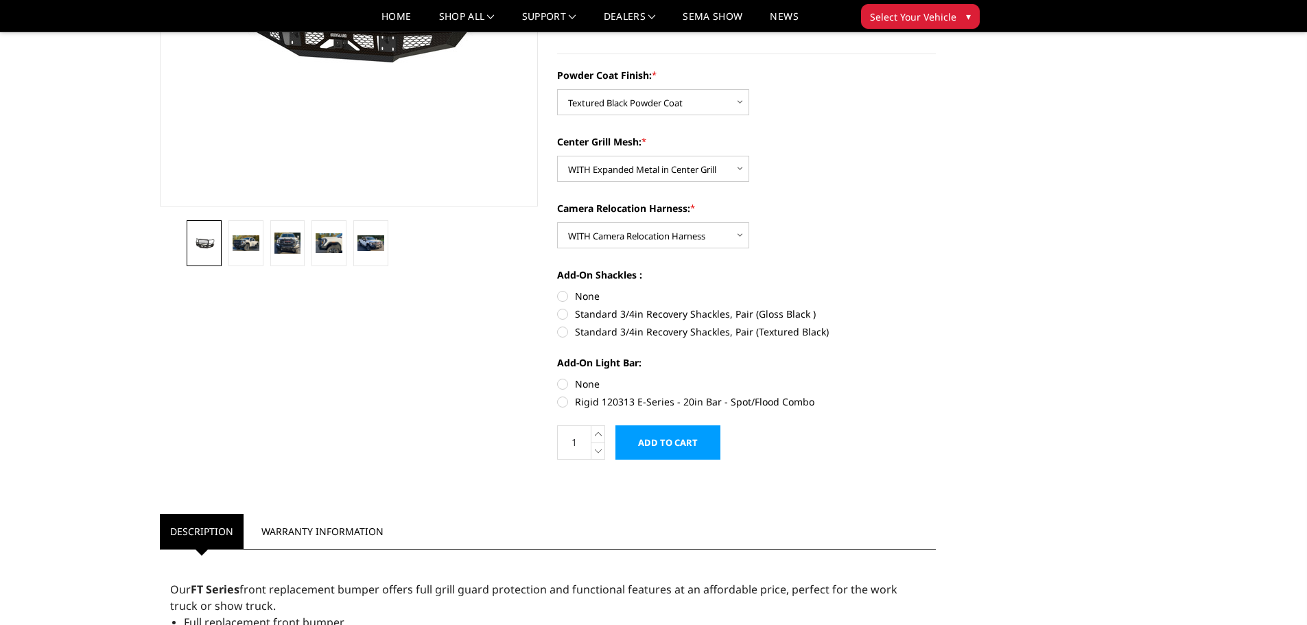
click at [563, 338] on label "Standard 3/4in Recovery Shackles, Pair (Textured Black)" at bounding box center [746, 332] width 379 height 14
click at [936, 307] on input "Standard 3/4in Recovery Shackles, Pair (Textured Black)" at bounding box center [936, 307] width 1 height 1
radio input "true"
click at [562, 296] on label "None" at bounding box center [746, 296] width 379 height 14
click at [558, 290] on input "None" at bounding box center [557, 289] width 1 height 1
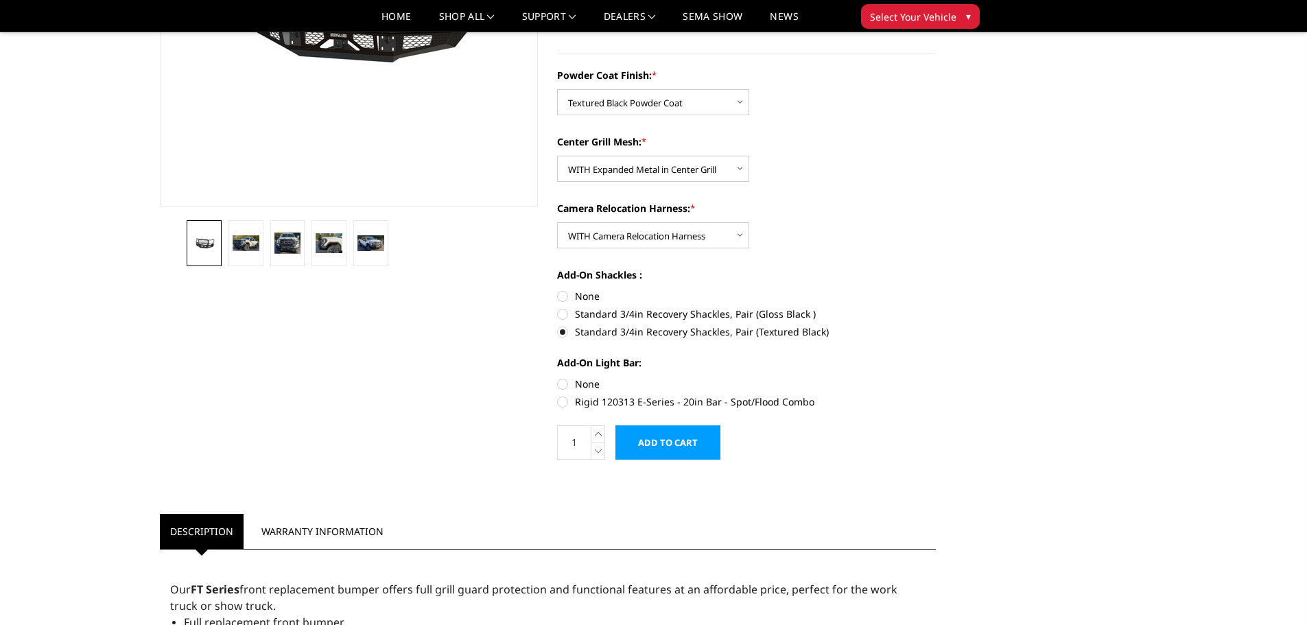
radio input "true"
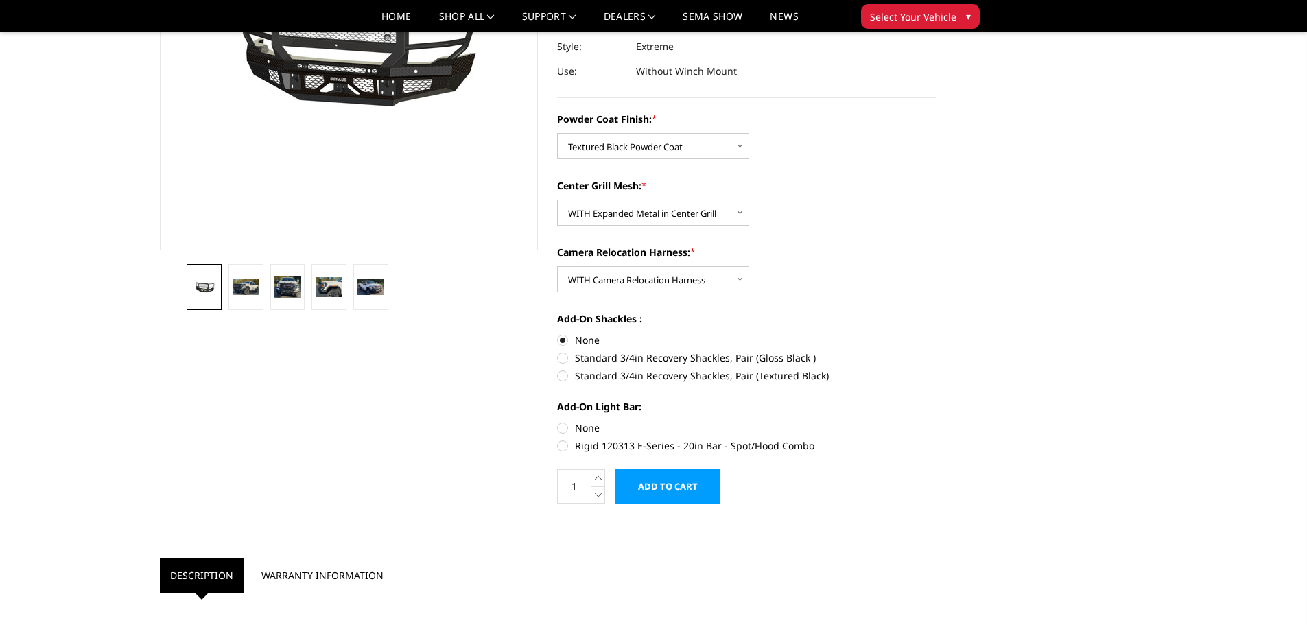
scroll to position [206, 0]
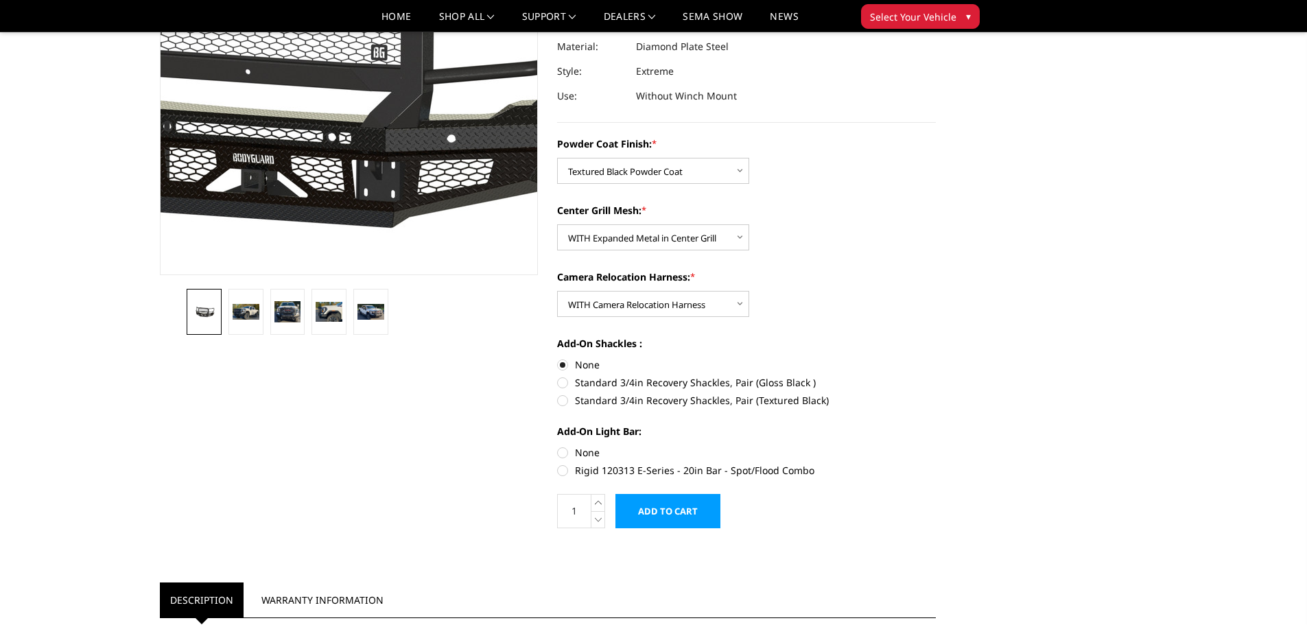
click at [402, 176] on img at bounding box center [279, 70] width 878 height 411
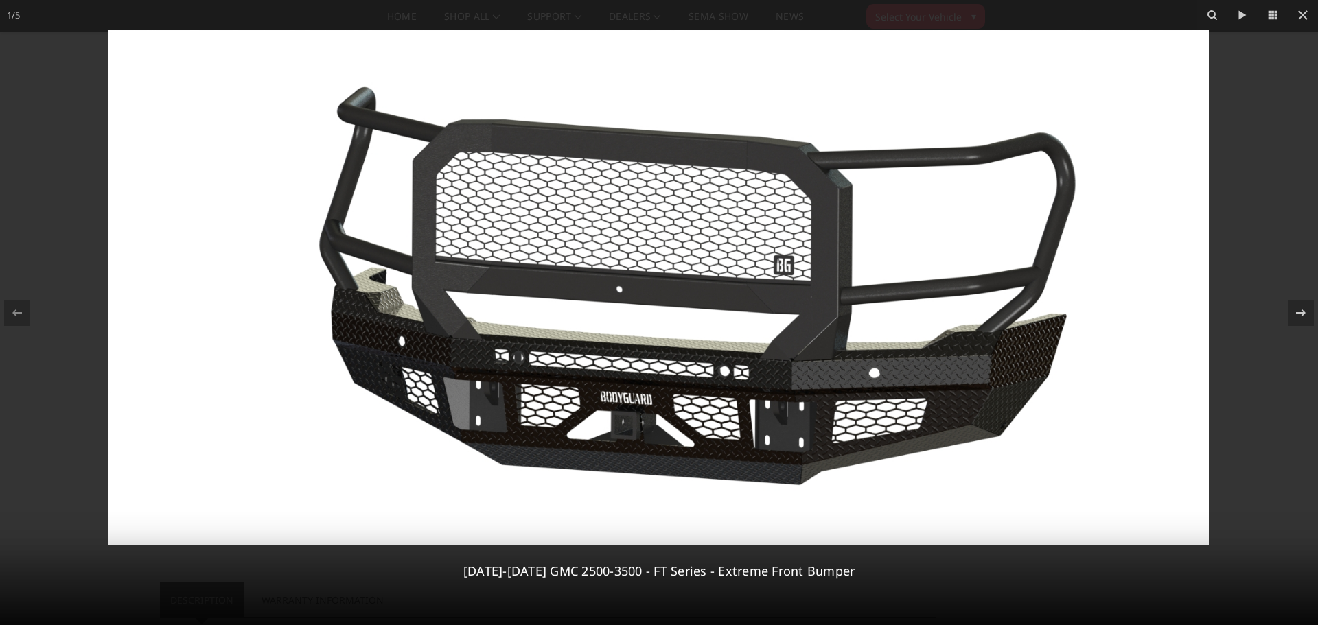
drag, startPoint x: 1271, startPoint y: 200, endPoint x: 791, endPoint y: 436, distance: 534.9
click at [791, 436] on img at bounding box center [658, 287] width 1100 height 515
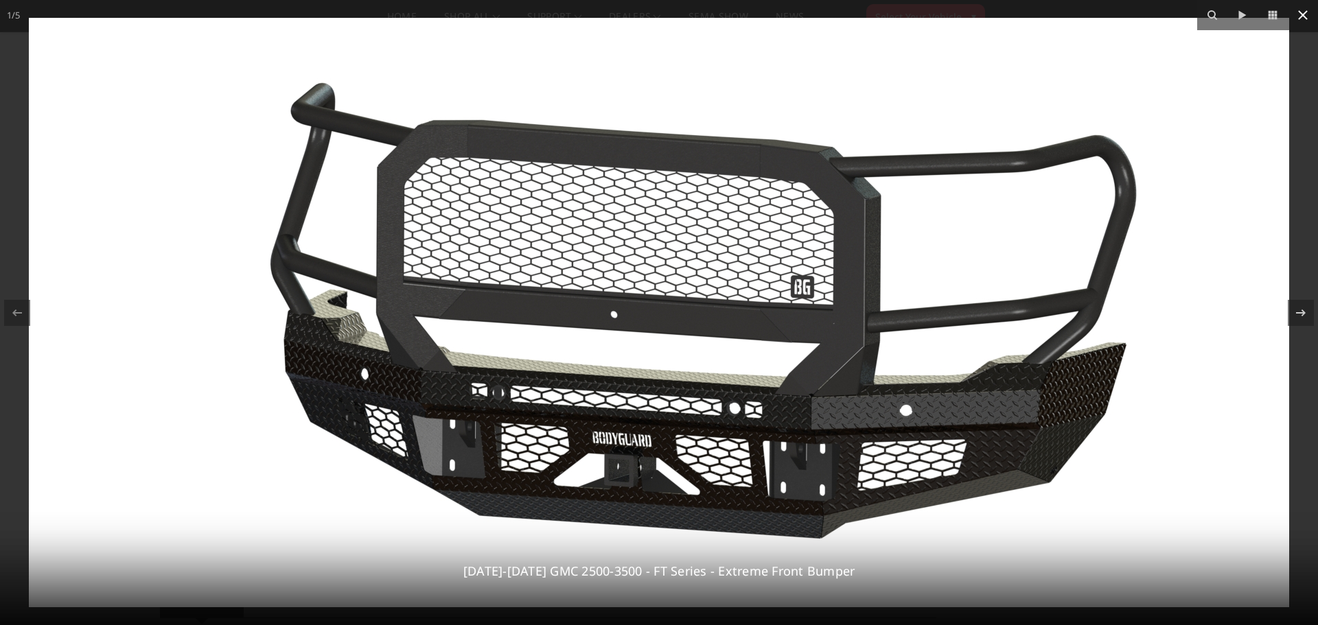
click at [1305, 21] on icon at bounding box center [1302, 15] width 16 height 16
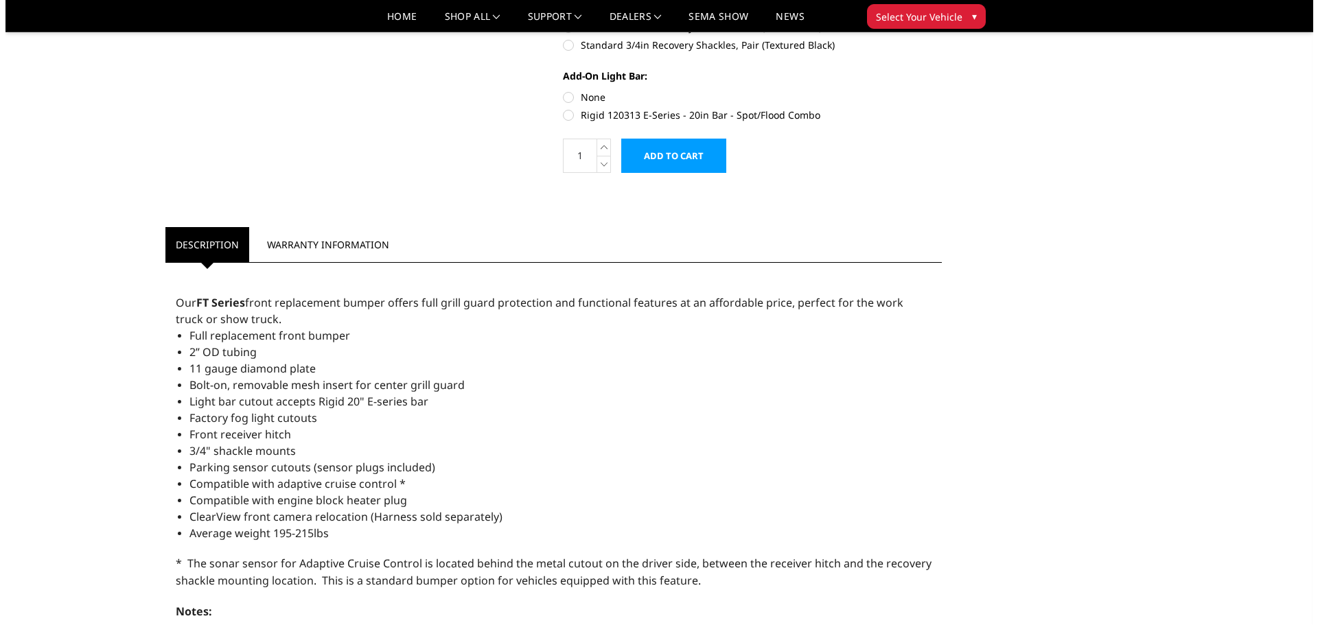
scroll to position [480, 0]
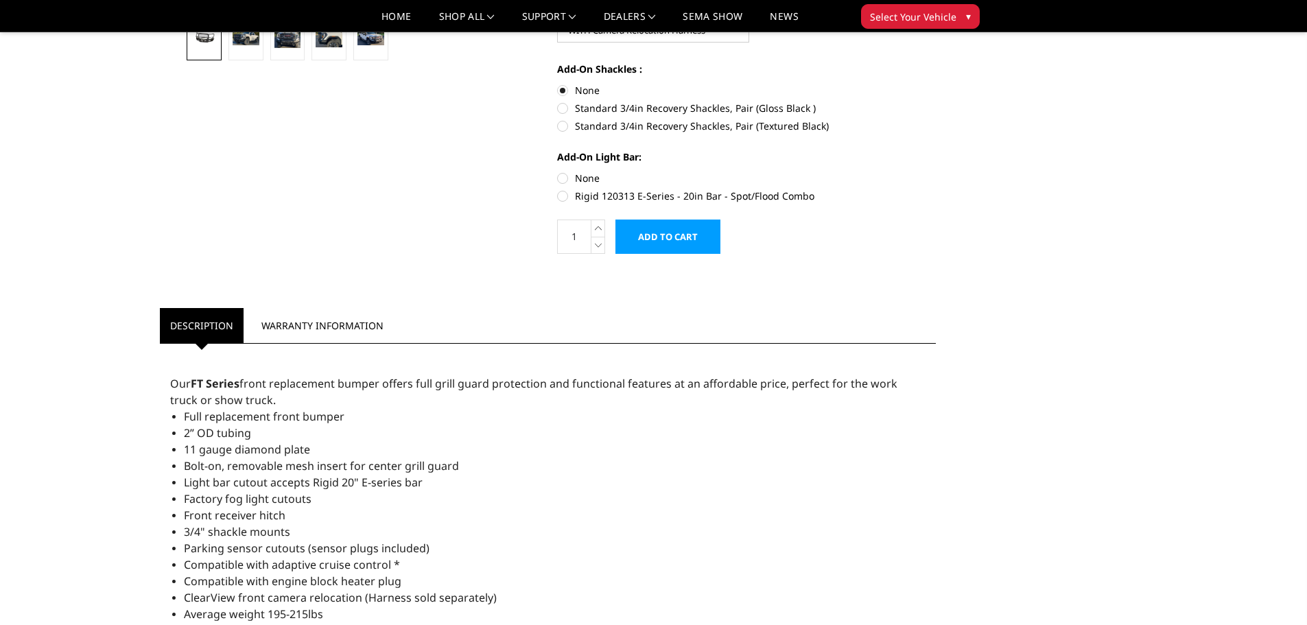
click at [565, 124] on label "Standard 3/4in Recovery Shackles, Pair (Textured Black)" at bounding box center [746, 126] width 379 height 14
click at [936, 102] on input "Standard 3/4in Recovery Shackles, Pair (Textured Black)" at bounding box center [936, 101] width 1 height 1
radio input "true"
click at [651, 234] on input "Add to Cart" at bounding box center [668, 237] width 105 height 34
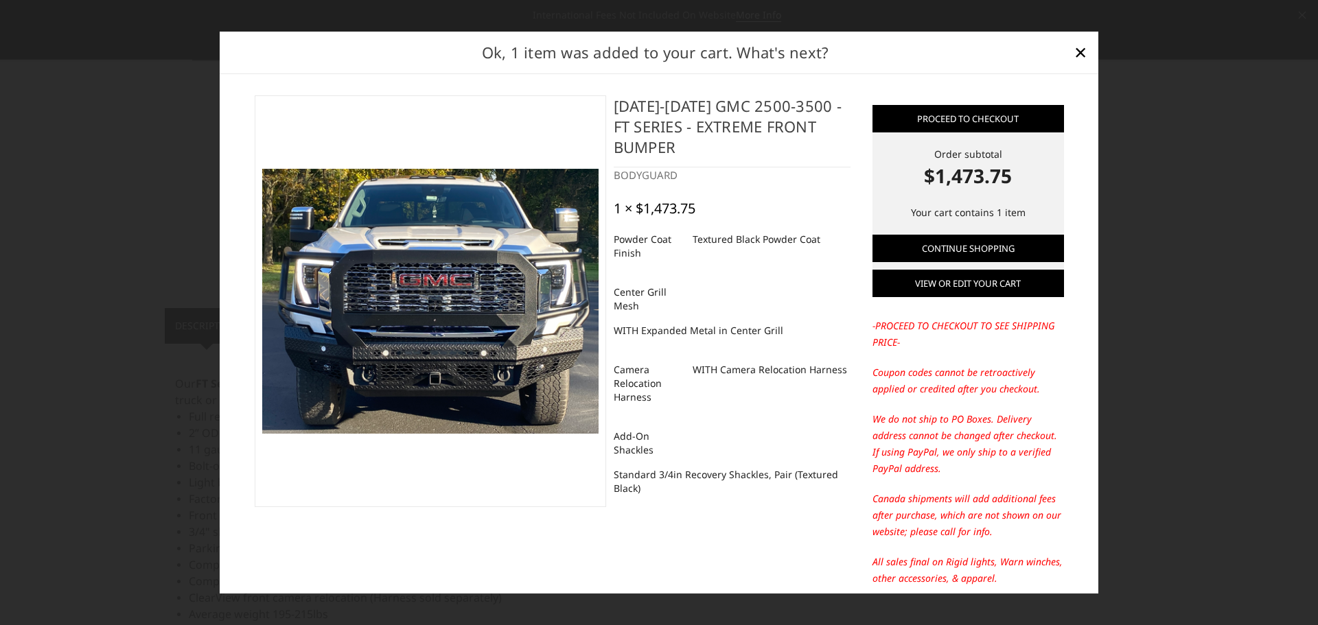
click at [947, 279] on link "View or edit your cart" at bounding box center [967, 283] width 191 height 27
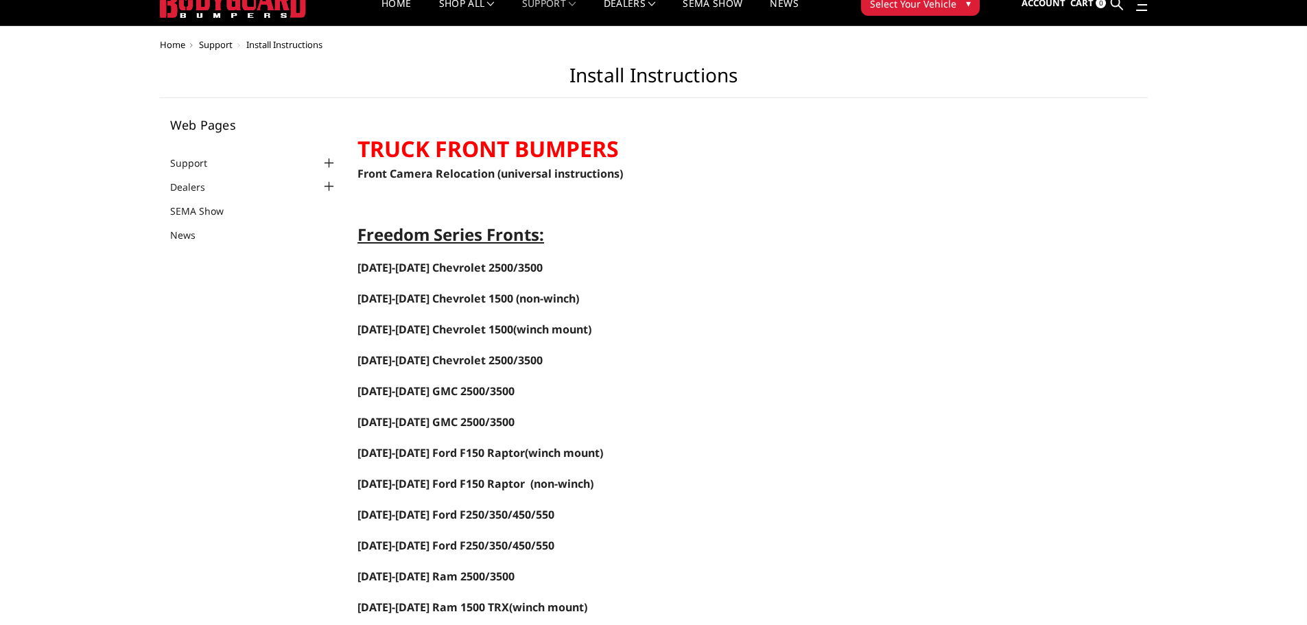
scroll to position [69, 0]
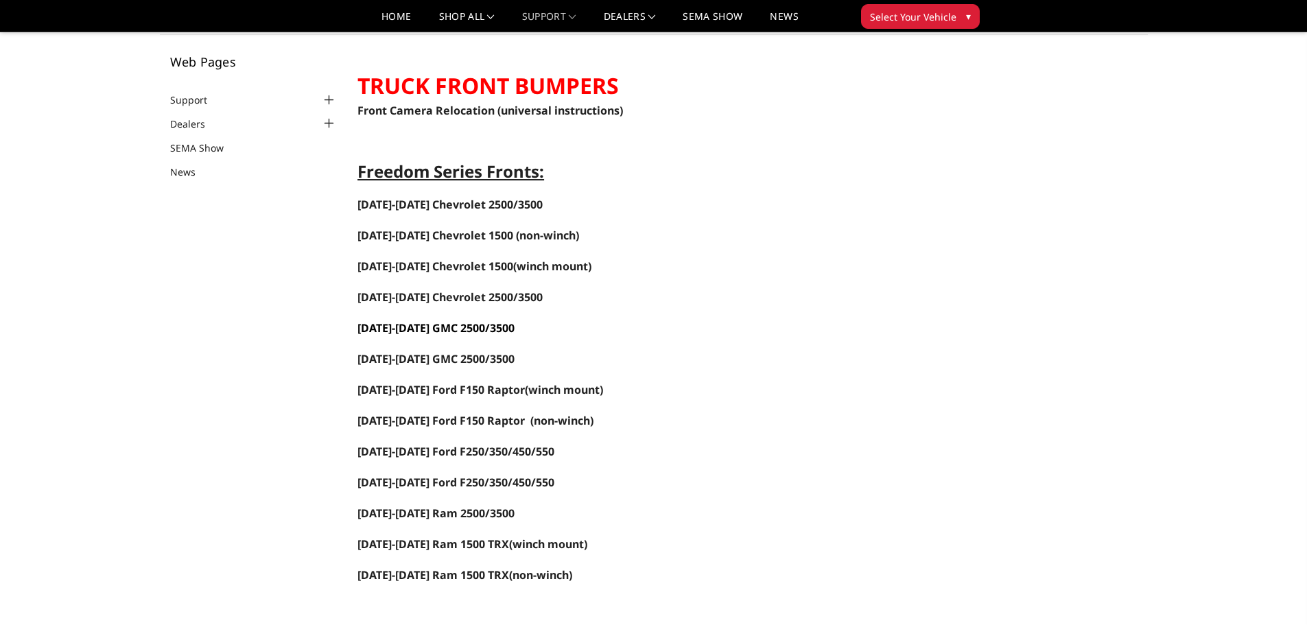
click at [458, 327] on link "2024-2025 GMC 2500/3500" at bounding box center [436, 327] width 157 height 15
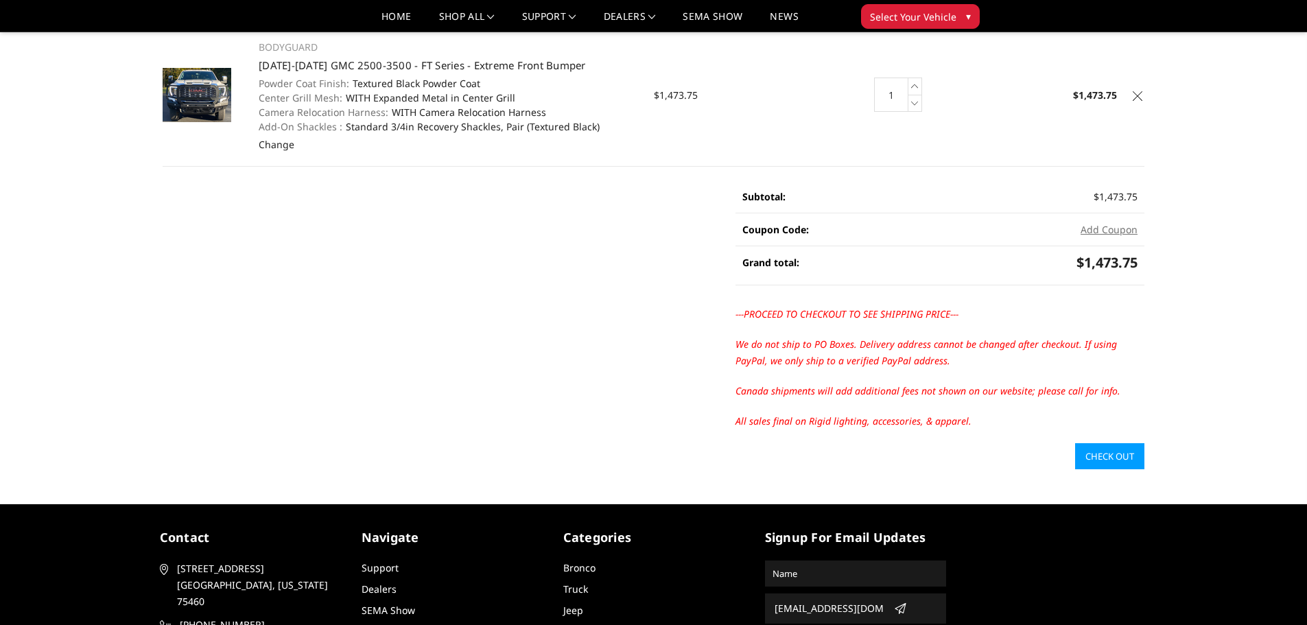
scroll to position [137, 0]
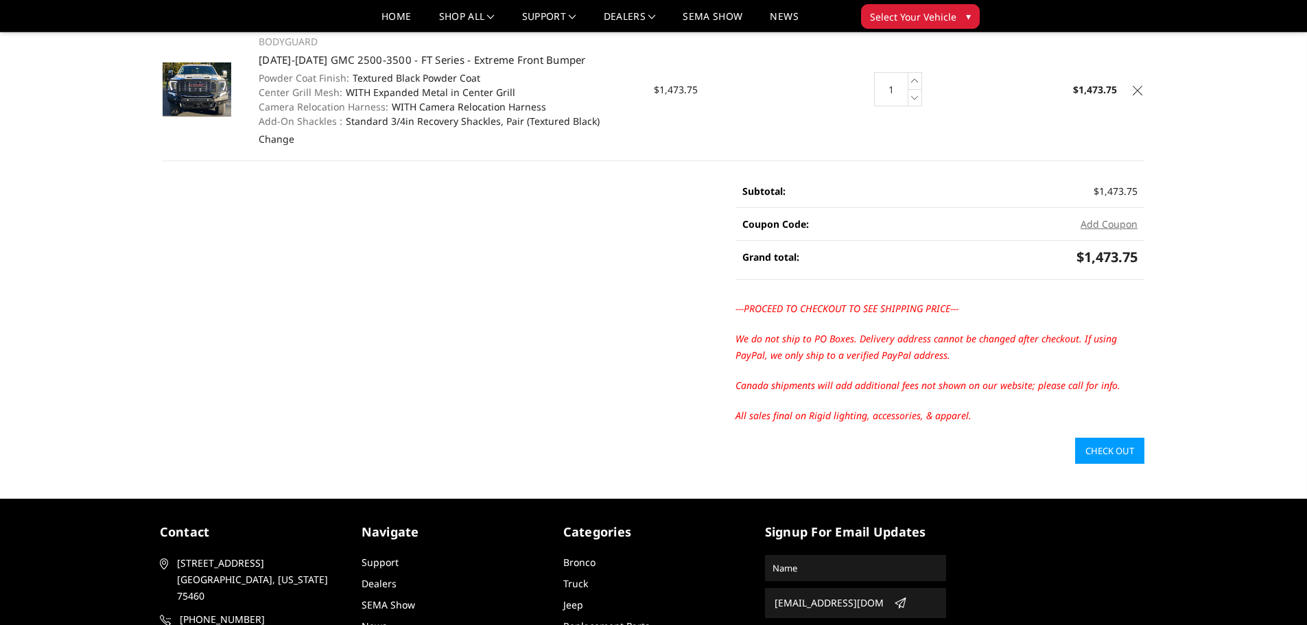
click at [1105, 452] on link "Check out" at bounding box center [1109, 451] width 69 height 26
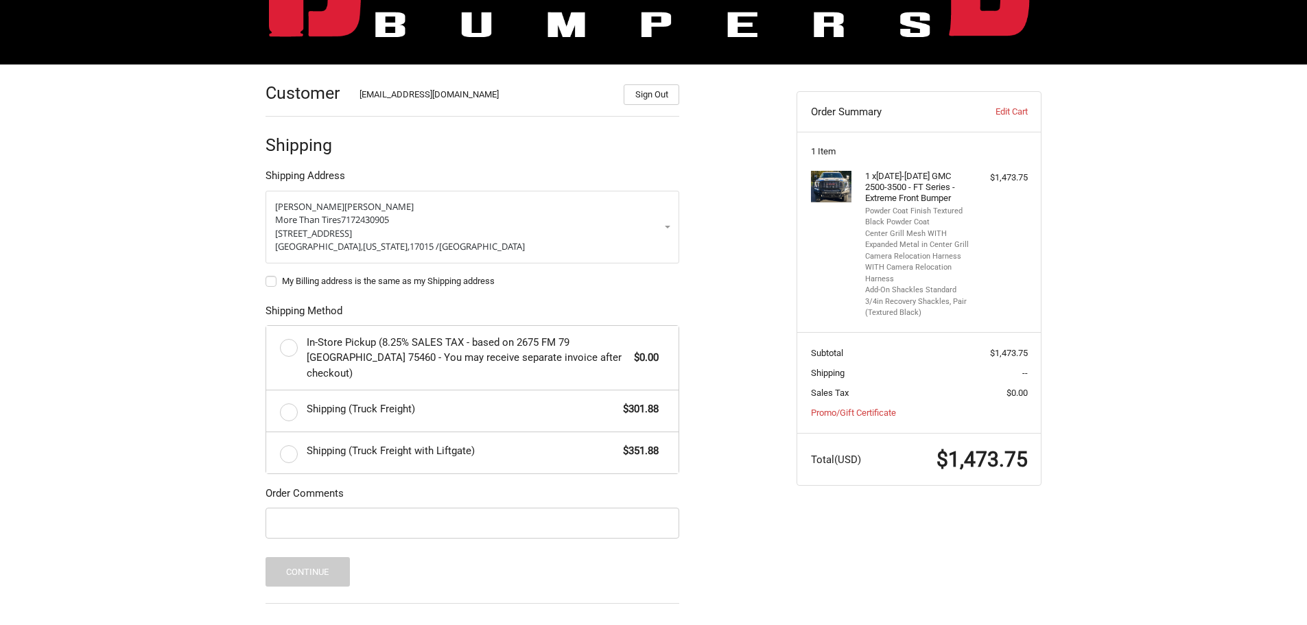
scroll to position [166, 0]
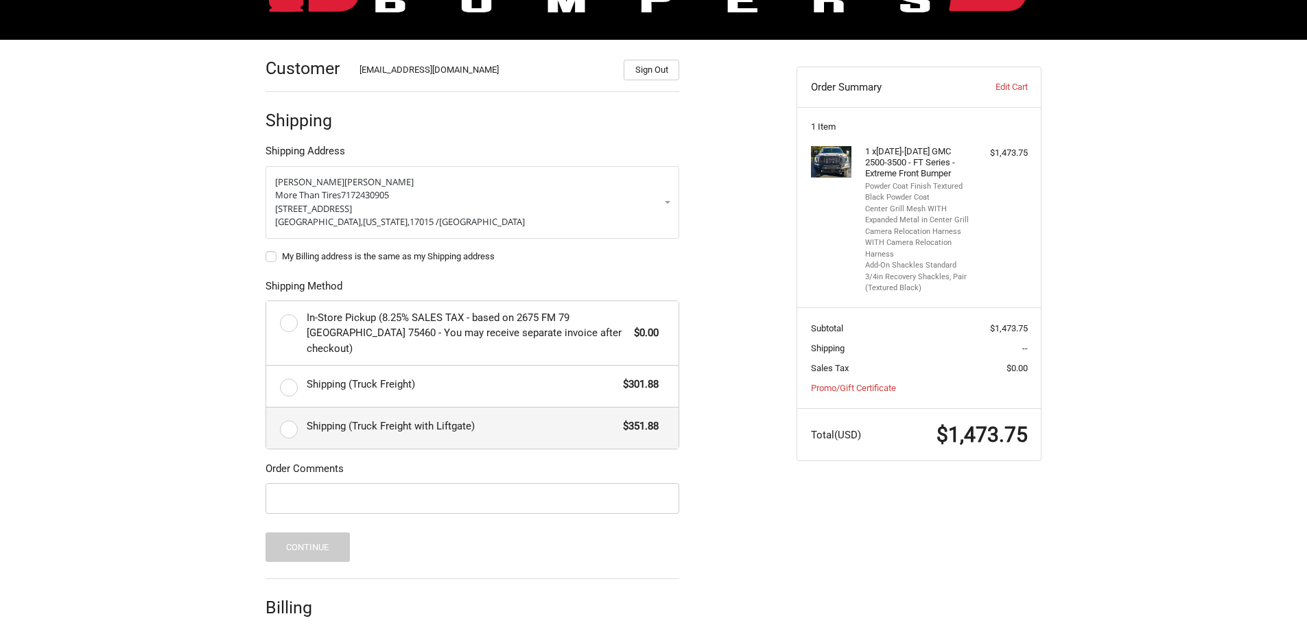
click at [285, 419] on label "Shipping (Truck Freight with Liftgate) $351.88" at bounding box center [472, 428] width 412 height 41
click at [290, 417] on label "Shipping (Truck Freight with Liftgate) $351.88" at bounding box center [472, 428] width 412 height 41
click at [267, 408] on input "Shipping (Truck Freight with Liftgate) $351.88" at bounding box center [266, 408] width 1 height 1
radio input "true"
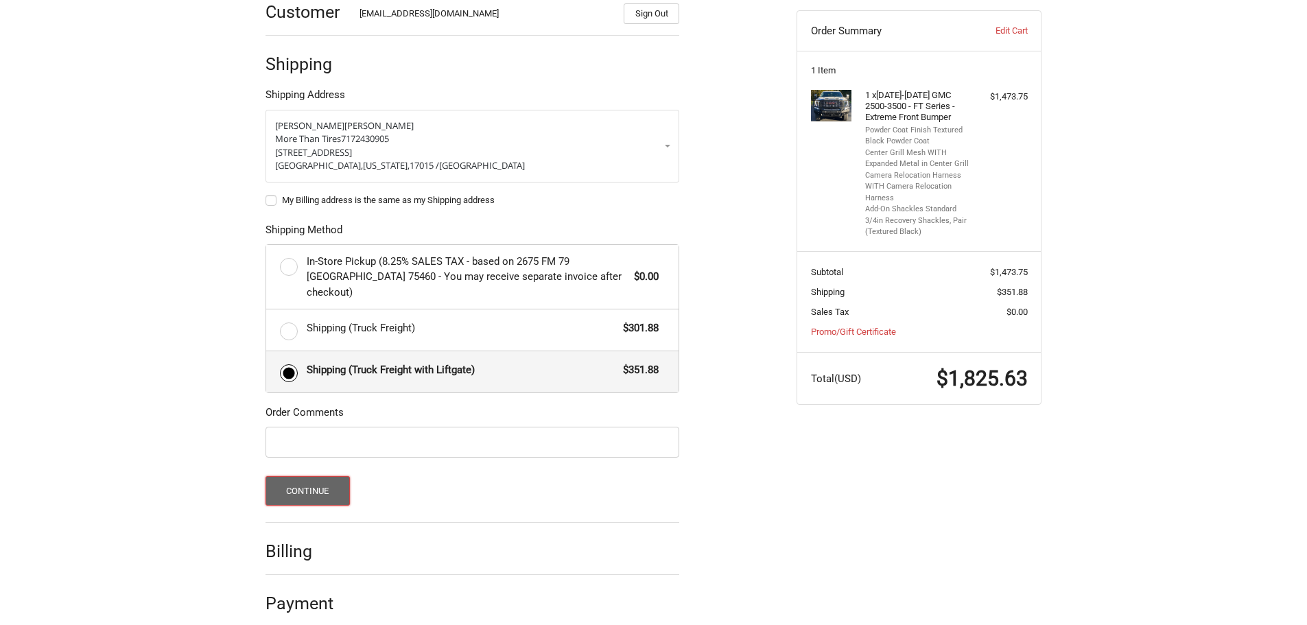
click at [321, 480] on button "Continue" at bounding box center [308, 491] width 84 height 30
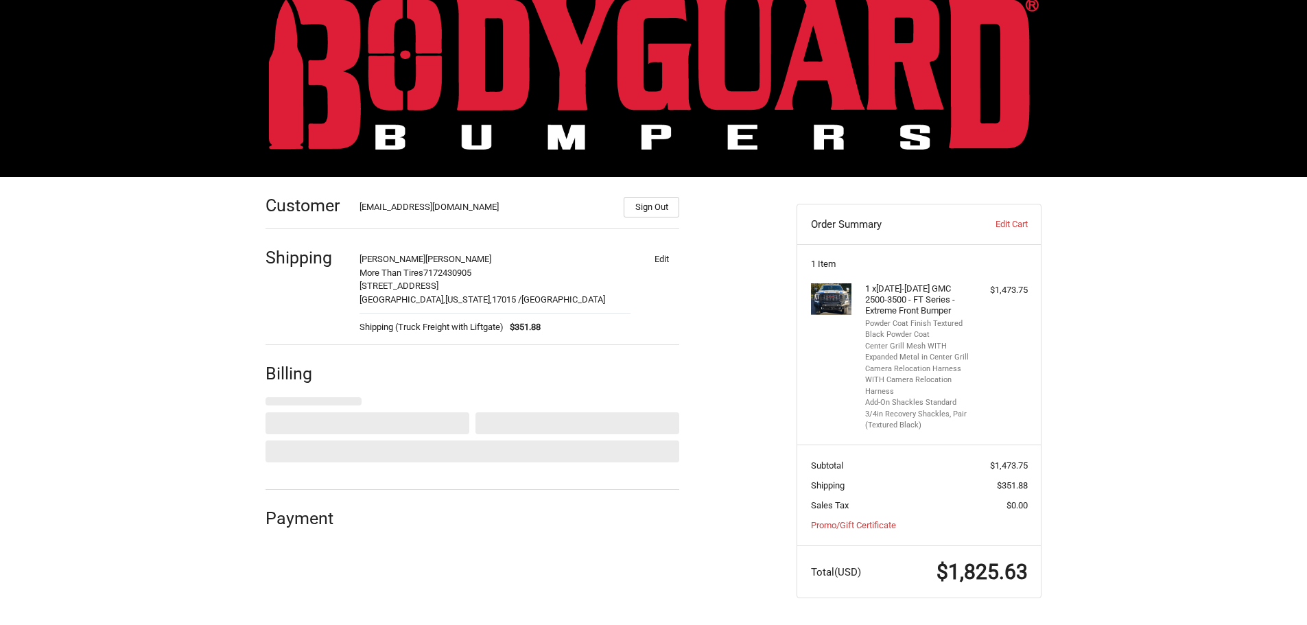
select select "US"
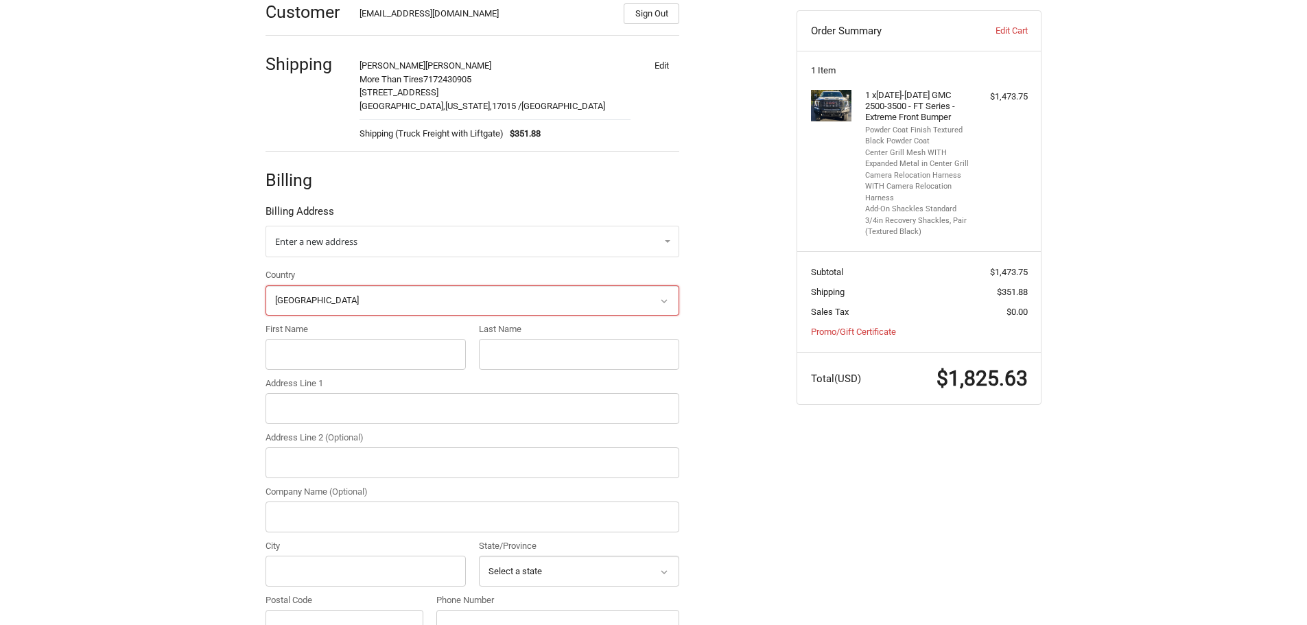
scroll to position [249, 0]
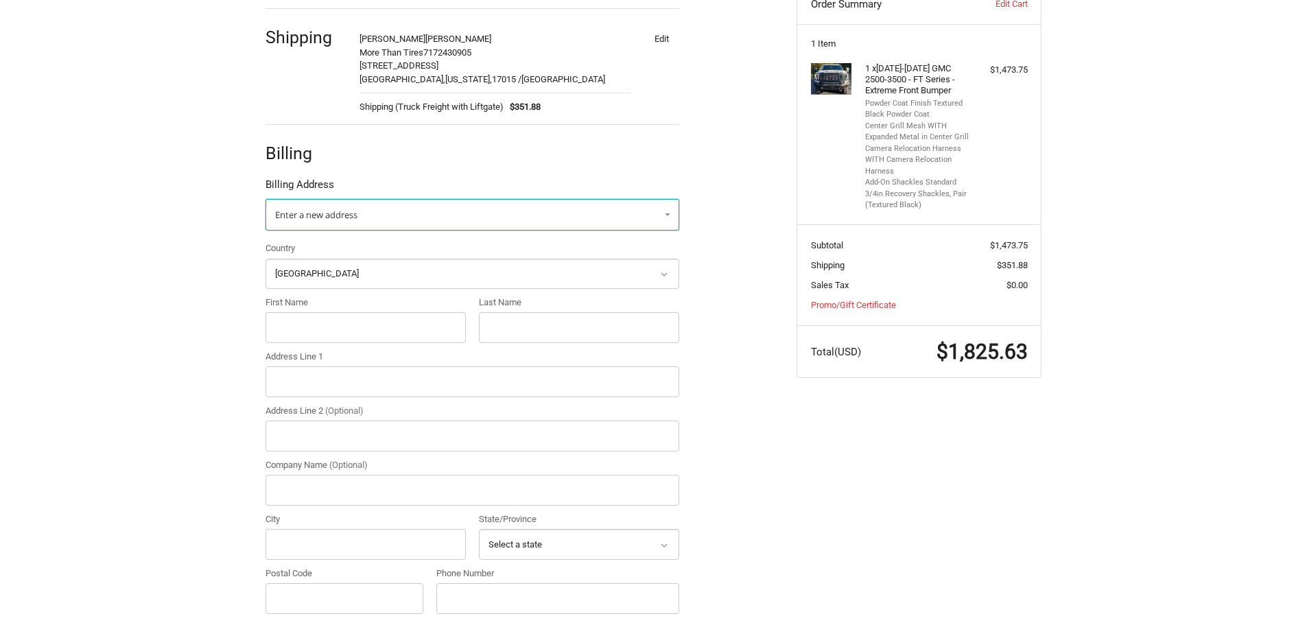
click at [645, 211] on link "Enter a new address" at bounding box center [473, 215] width 414 height 32
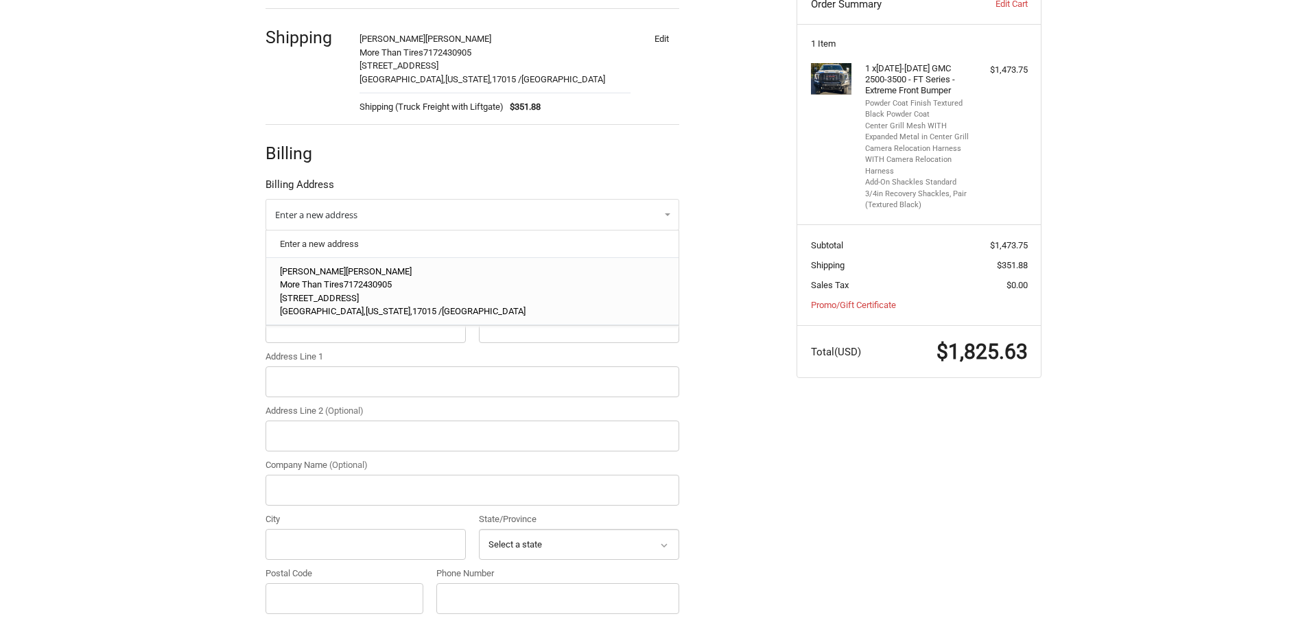
click at [543, 301] on p "901 Walnut Bottom Rd" at bounding box center [473, 299] width 386 height 14
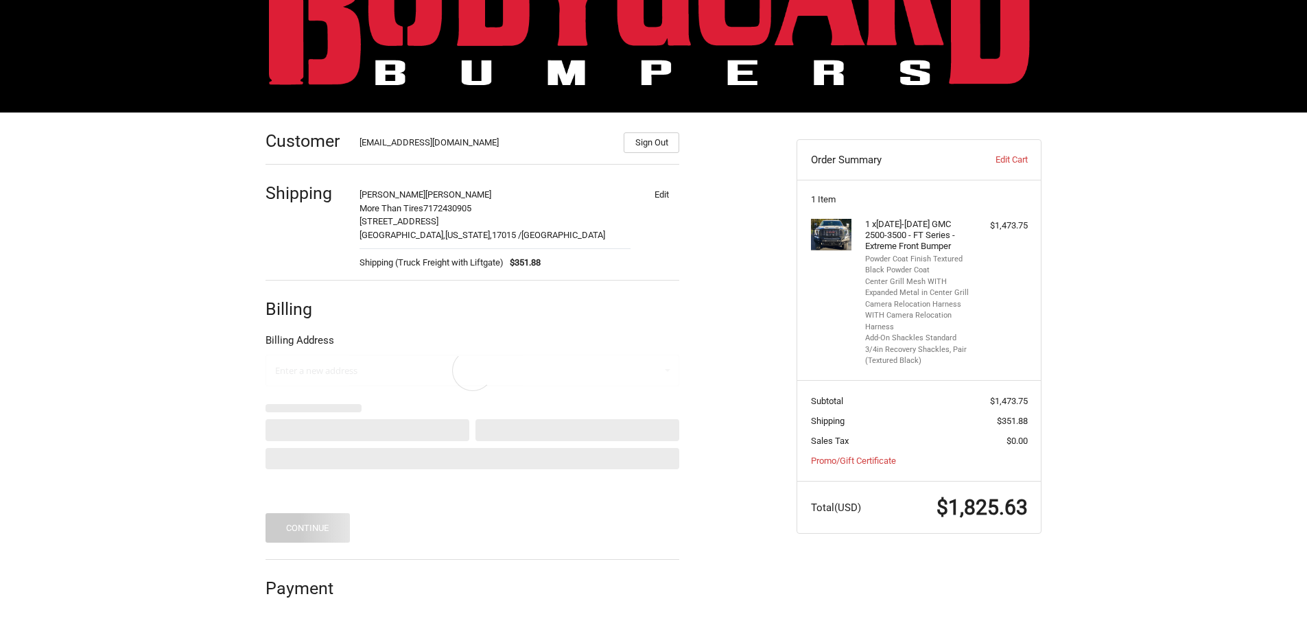
scroll to position [29, 0]
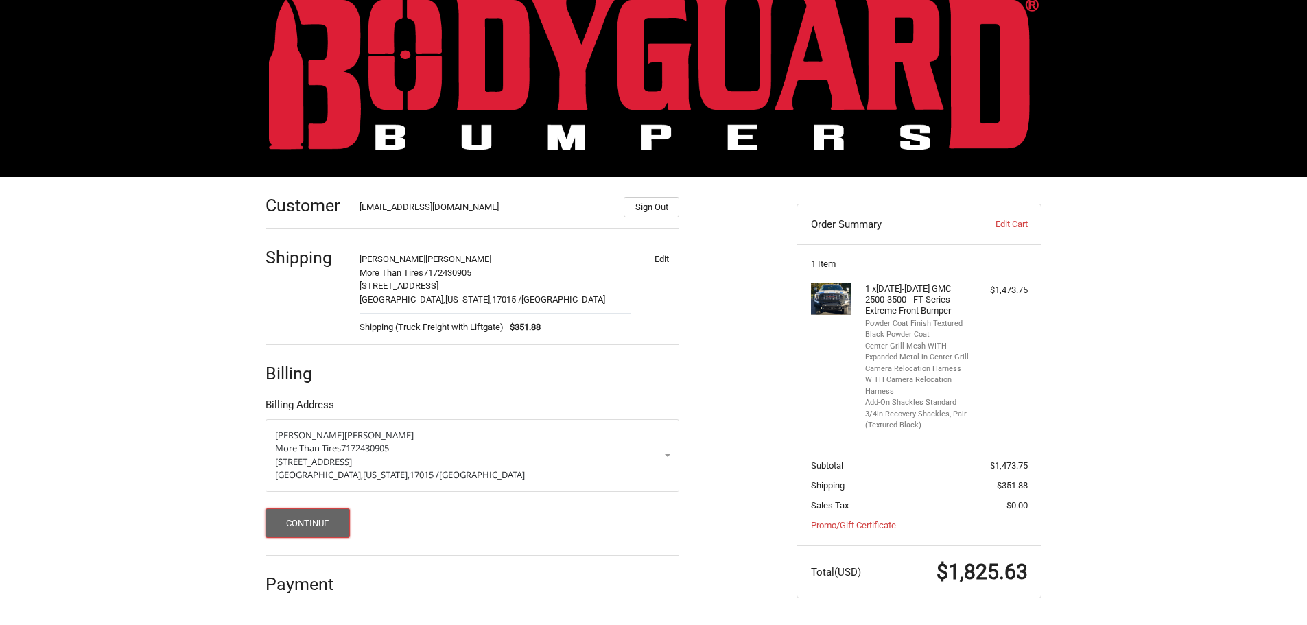
click at [307, 537] on button "Continue" at bounding box center [308, 524] width 84 height 30
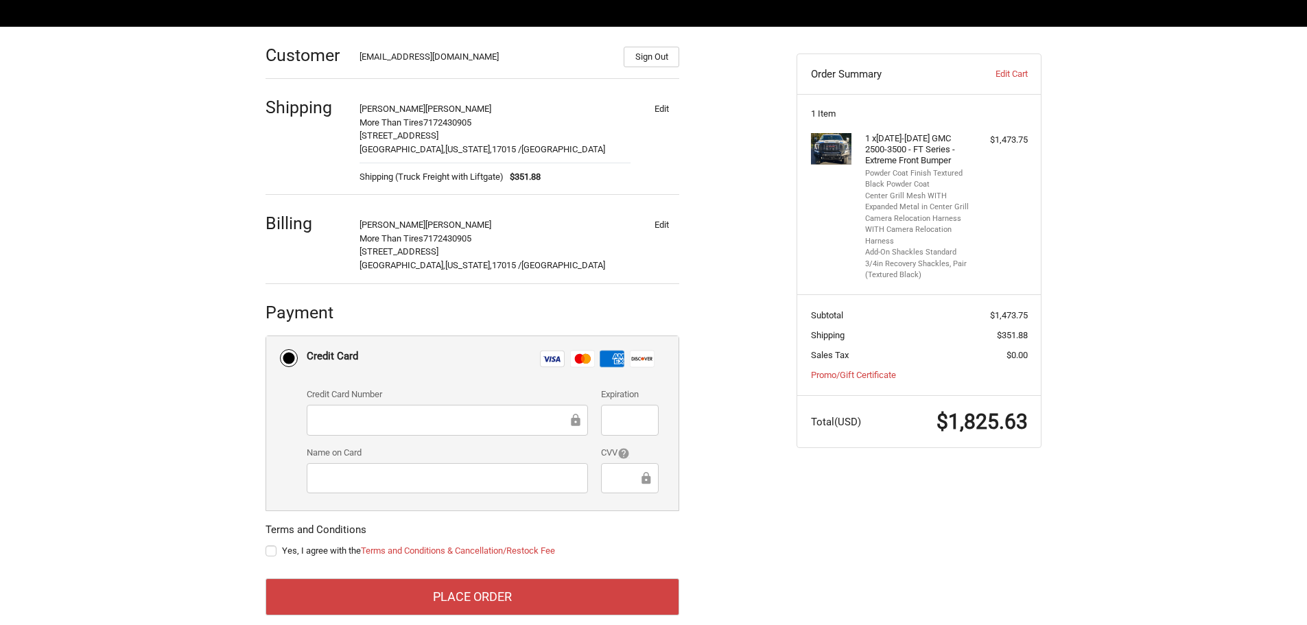
scroll to position [200, 0]
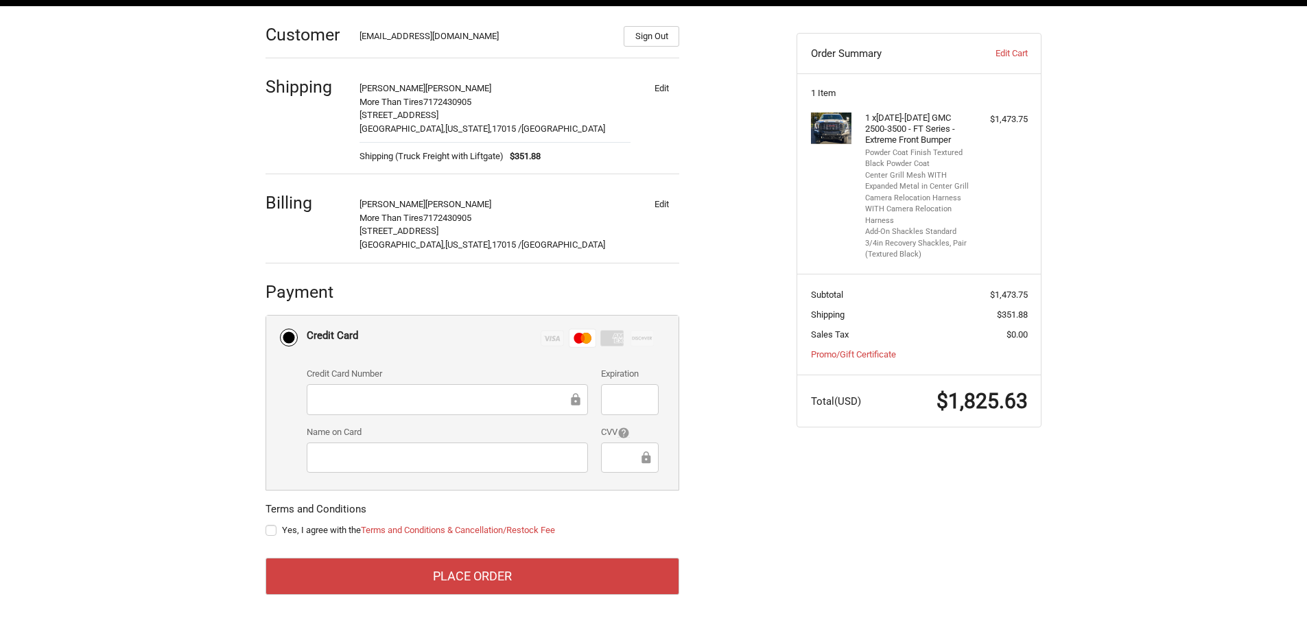
click at [598, 458] on div "CVV" at bounding box center [630, 449] width 71 height 49
click at [606, 459] on div at bounding box center [629, 458] width 57 height 31
click at [269, 527] on label "Yes, I agree with the Terms and Conditions & Cancellation/Restock Fee" at bounding box center [473, 530] width 414 height 11
click at [266, 524] on input "Yes, I agree with the Terms and Conditions & Cancellation/Restock Fee" at bounding box center [266, 524] width 1 height 1
checkbox input "true"
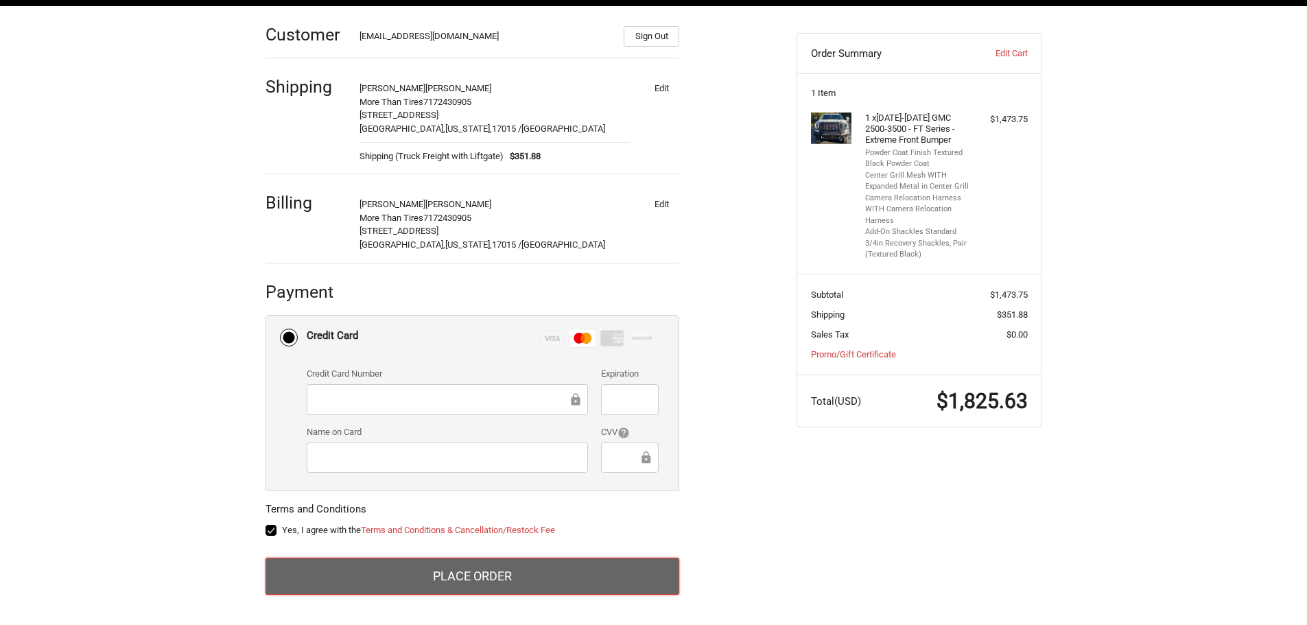
click at [374, 567] on button "Place Order" at bounding box center [473, 576] width 414 height 37
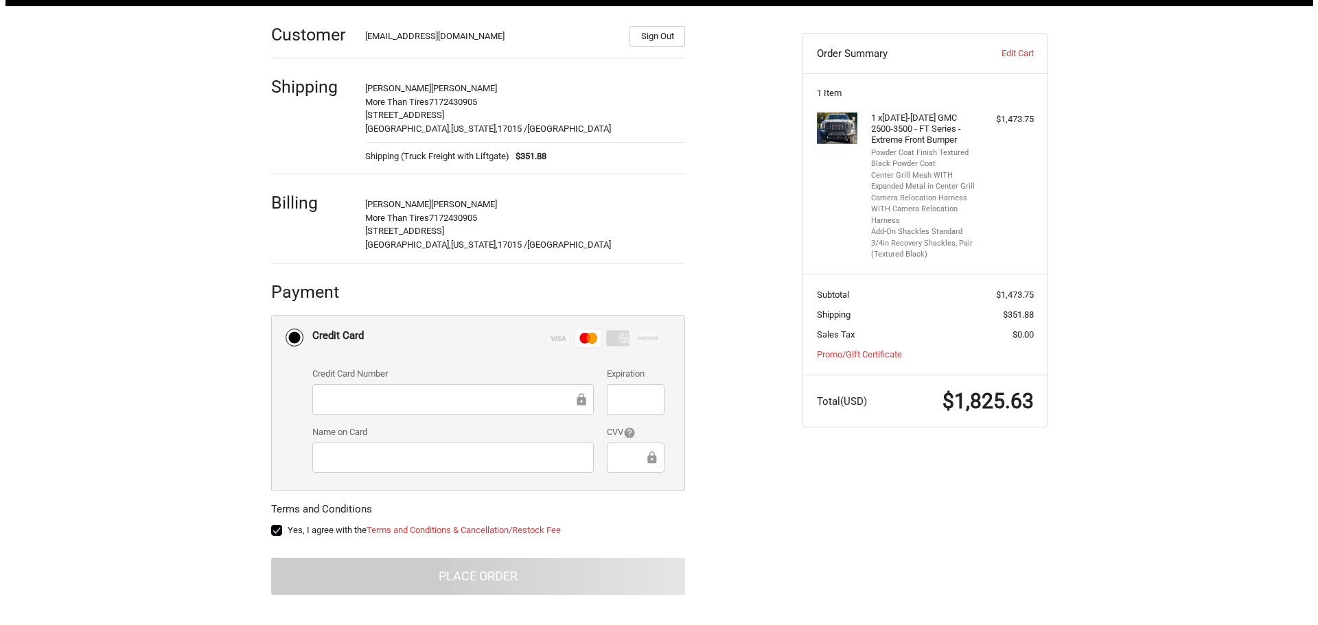
scroll to position [0, 0]
